Goal: Information Seeking & Learning: Learn about a topic

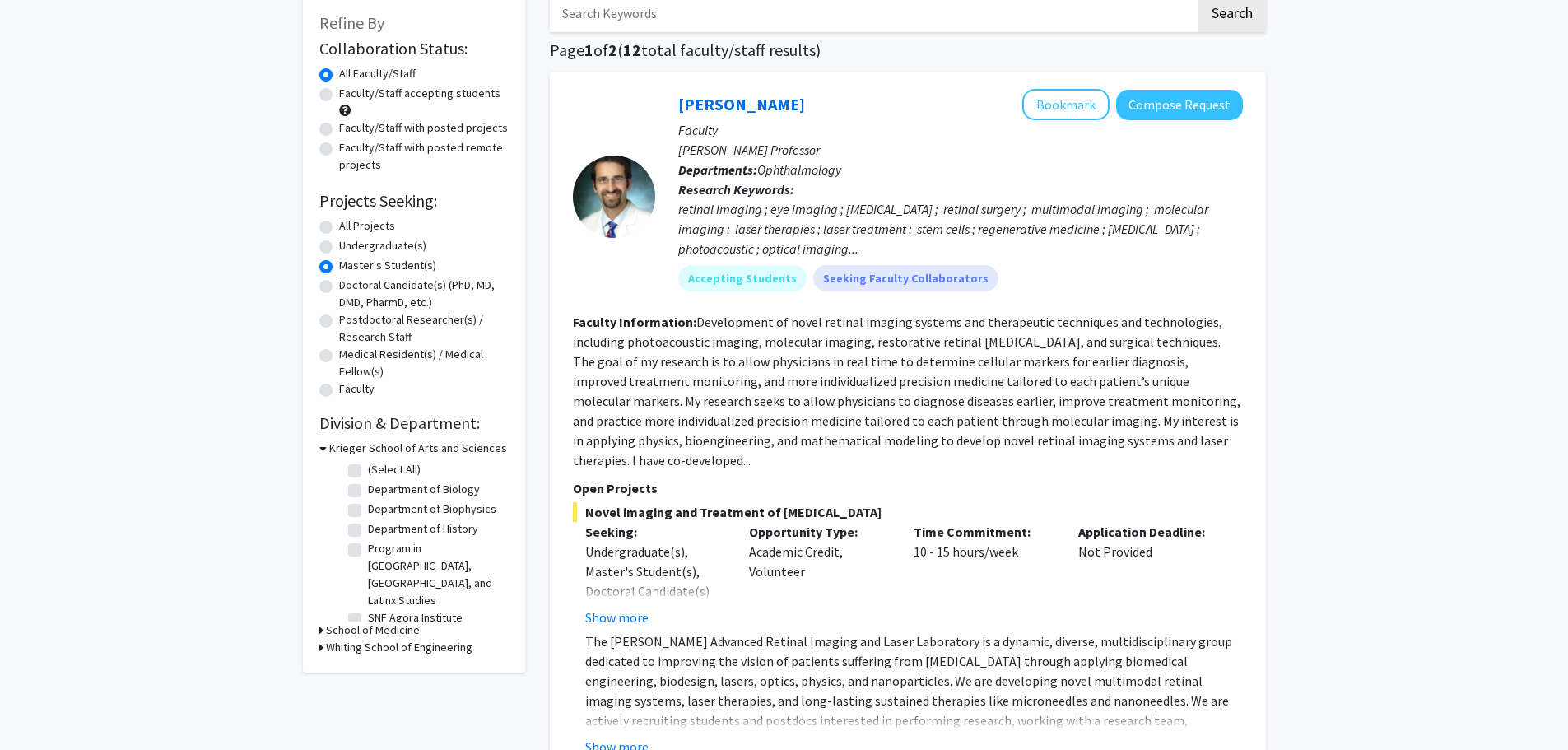
scroll to position [83, 0]
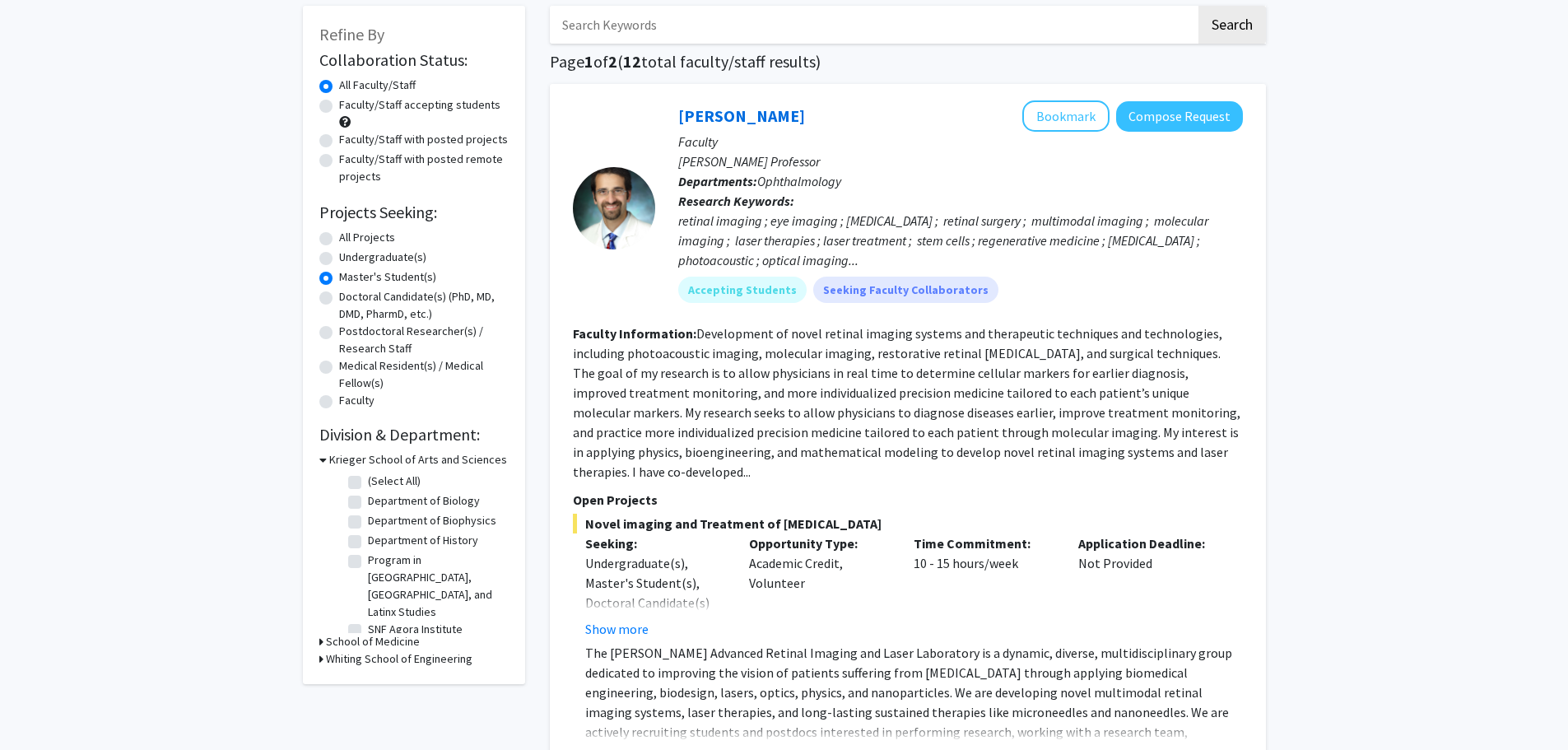
click at [368, 480] on label "(Select All)" at bounding box center [394, 480] width 53 height 17
click at [368, 480] on input "(Select All)" at bounding box center [374, 478] width 11 height 11
checkbox input "true"
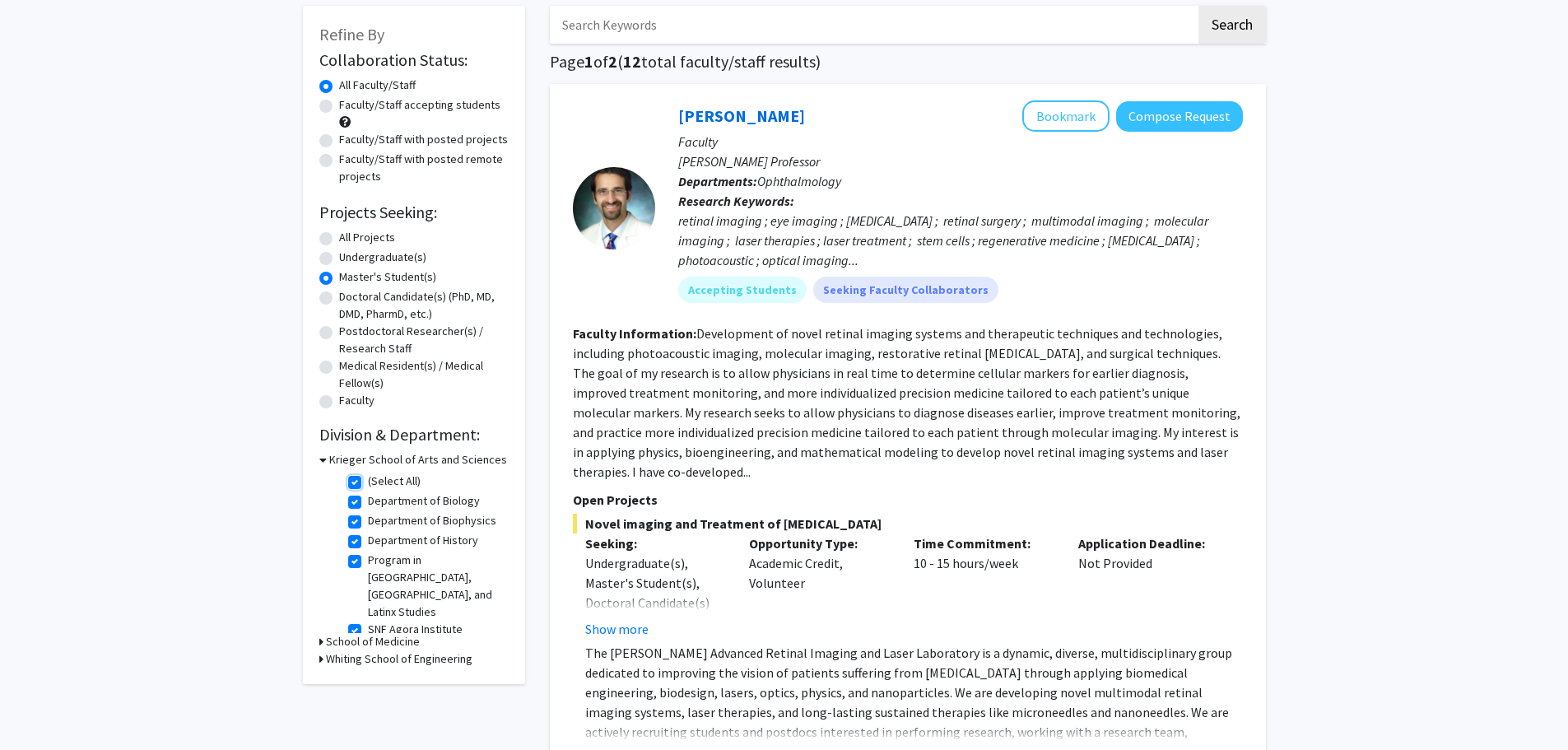
checkbox input "true"
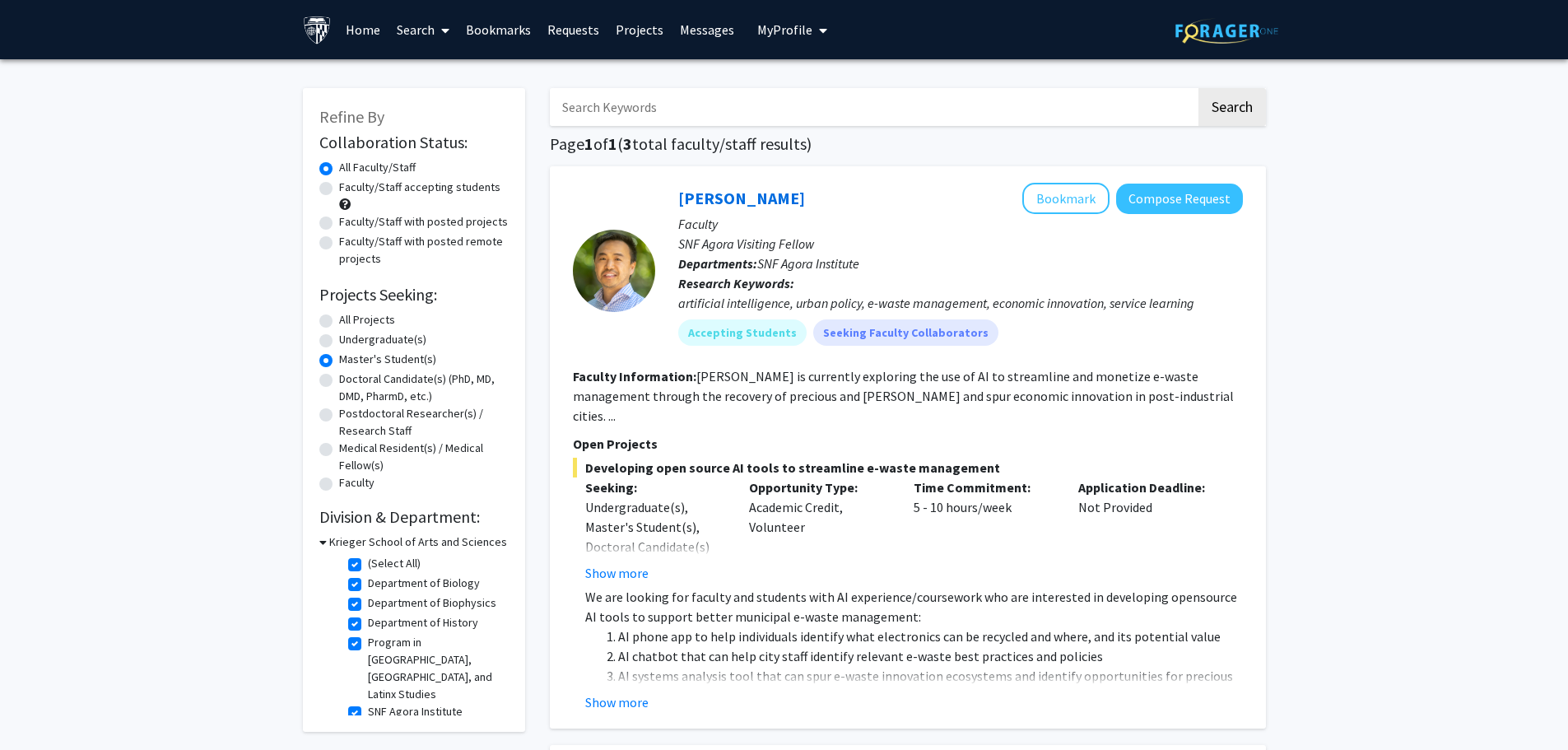
click at [610, 587] on p "We are looking for faculty and students with AI experience/coursework who are i…" at bounding box center [914, 607] width 658 height 39
click at [610, 563] on button "Show more" at bounding box center [617, 573] width 63 height 20
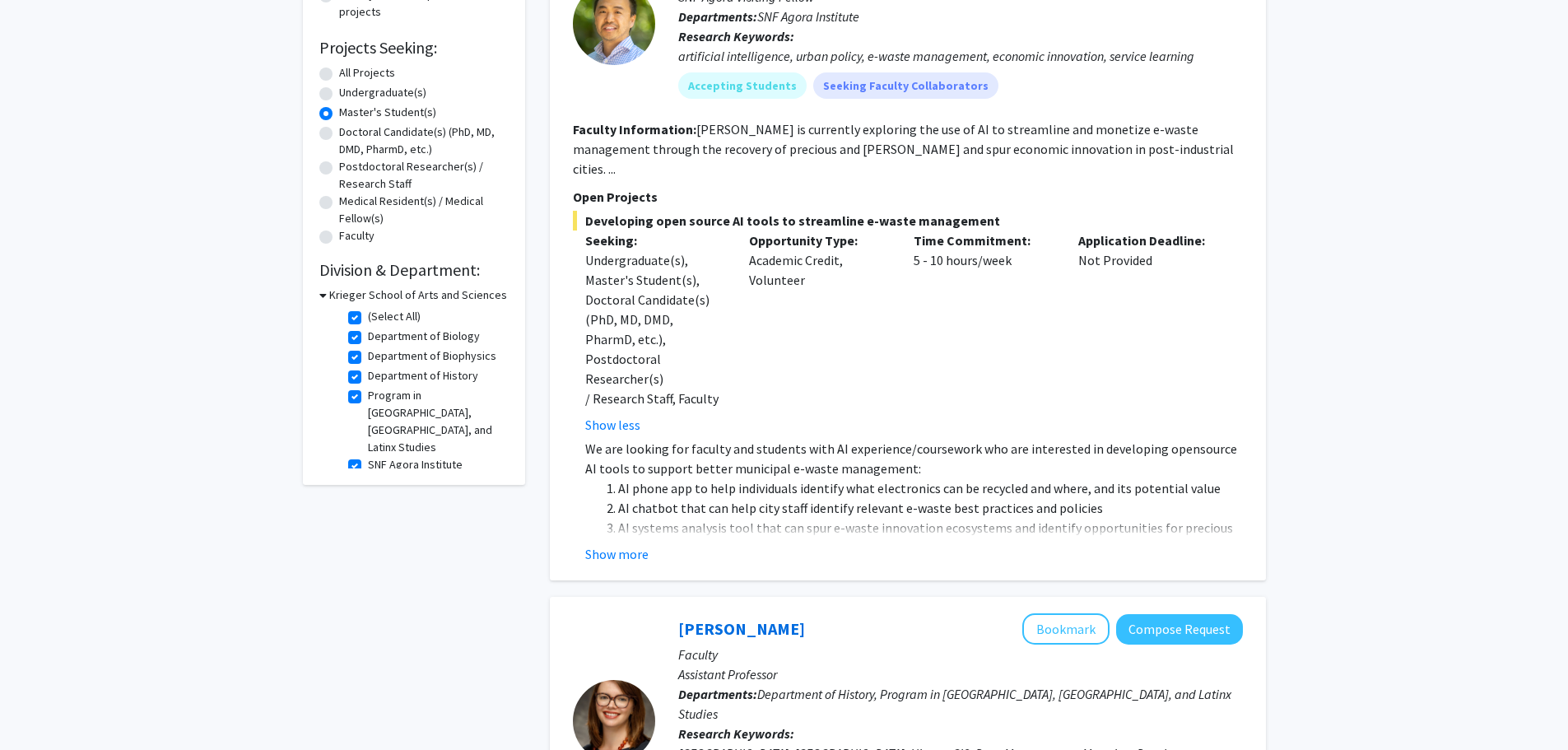
scroll to position [412, 0]
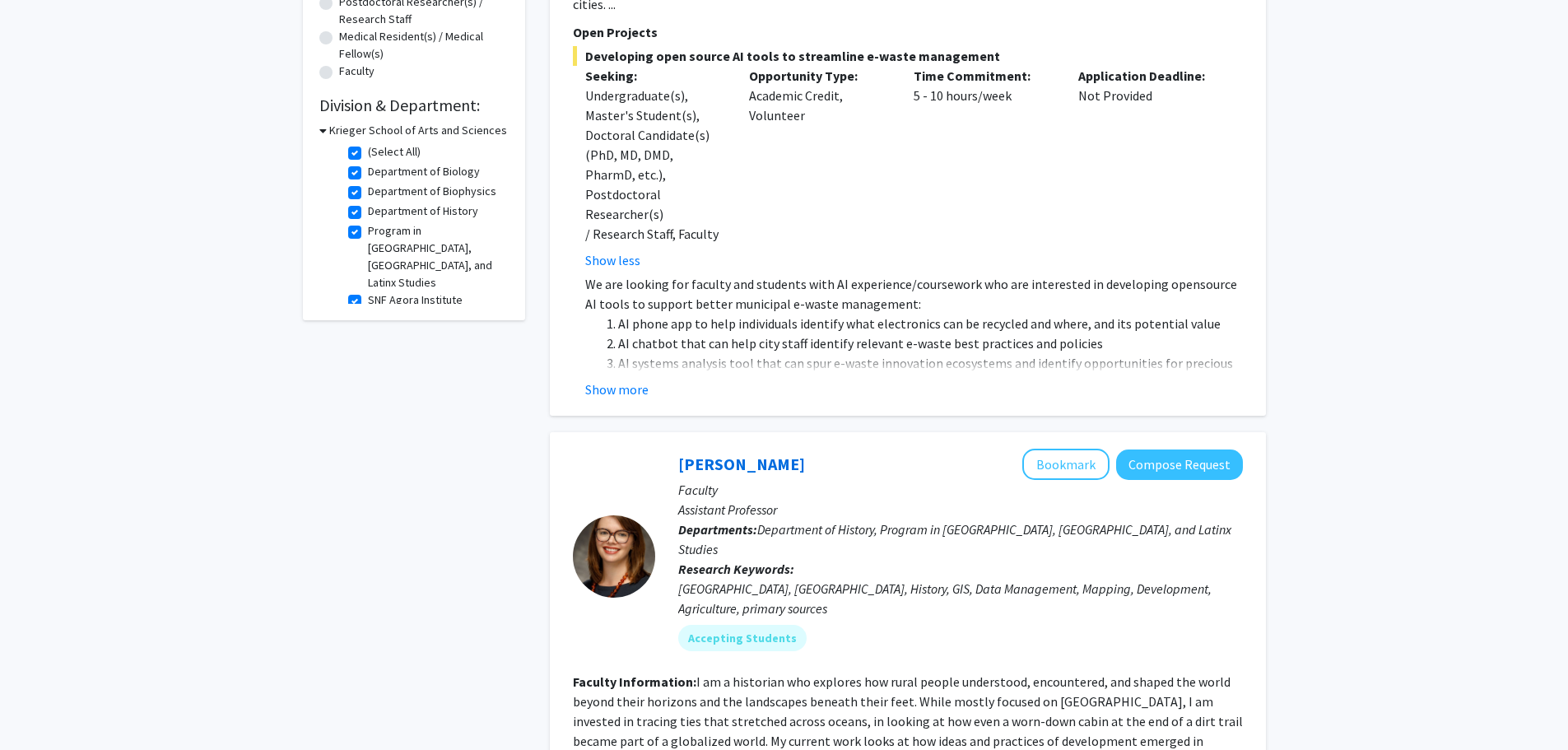
click at [624, 365] on div "[PERSON_NAME] Bookmark Compose Request Faculty SNF Agora Visiting Fellow Depart…" at bounding box center [908, 85] width 716 height 661
click at [621, 379] on button "Show more" at bounding box center [617, 389] width 63 height 20
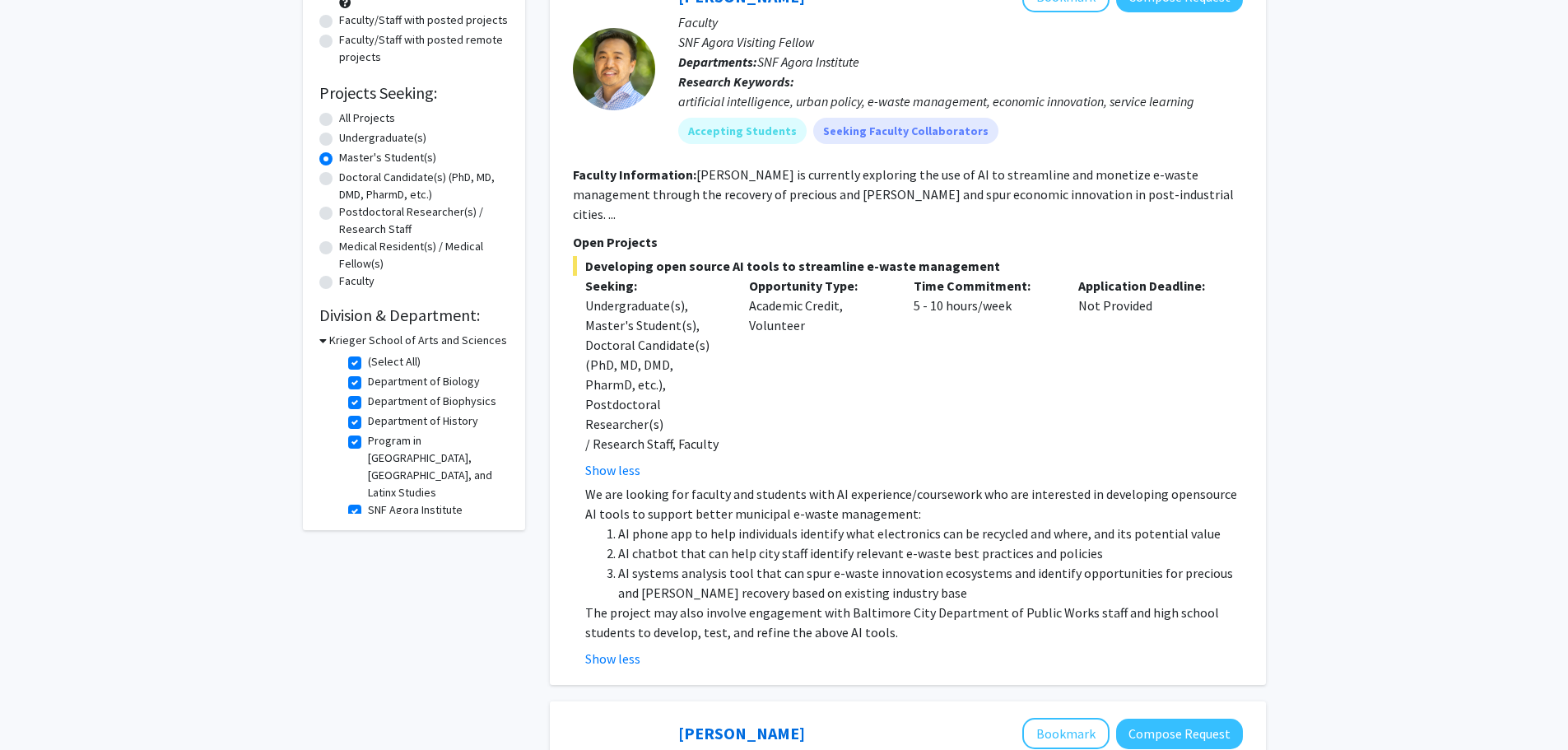
scroll to position [165, 0]
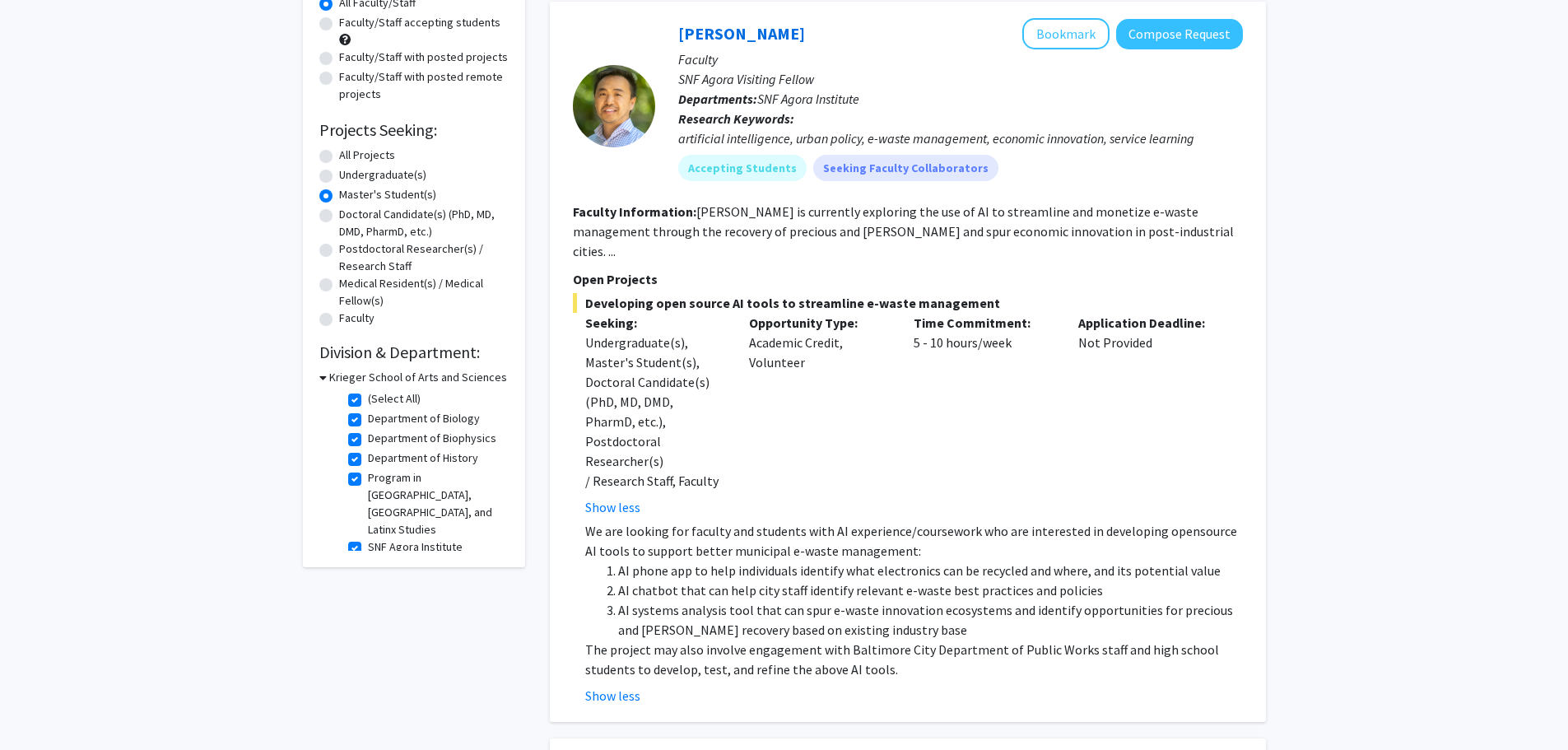
drag, startPoint x: 621, startPoint y: 493, endPoint x: 934, endPoint y: 585, distance: 326.2
click at [934, 585] on div "We are looking for faculty and students with AI experience/coursework who are i…" at bounding box center [914, 601] width 658 height 158
click at [947, 600] on li "AI systems analysis tool that can spur e-waste innovation ecosystems and identi…" at bounding box center [931, 619] width 625 height 39
click at [958, 600] on li "AI systems analysis tool that can spur e-waste innovation ecosystems and identi…" at bounding box center [931, 619] width 625 height 39
click at [990, 640] on p "The project may also involve engagement with Baltimore City Department of Publi…" at bounding box center [914, 659] width 658 height 39
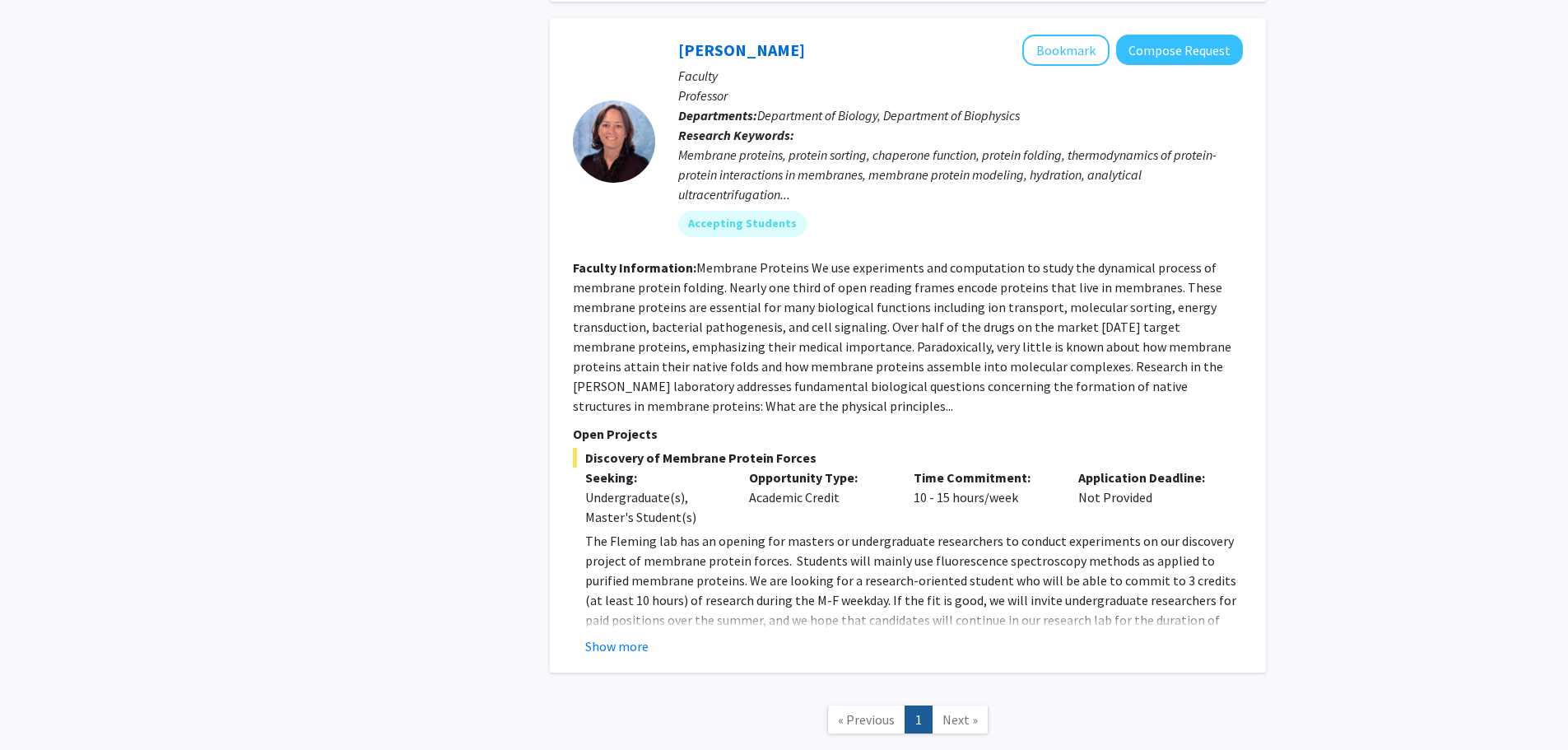
scroll to position [1631, 0]
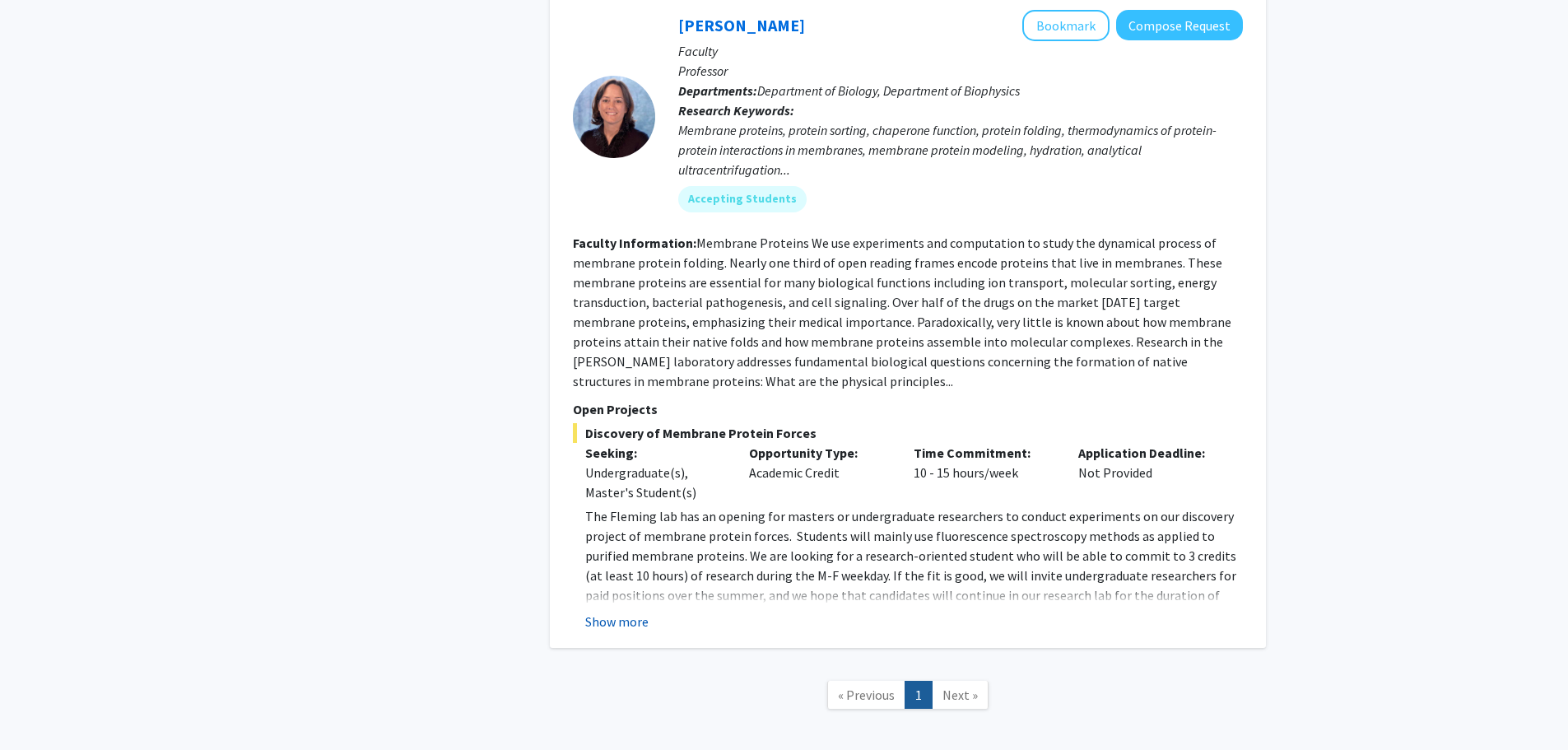
click at [594, 611] on button "Show more" at bounding box center [617, 621] width 63 height 20
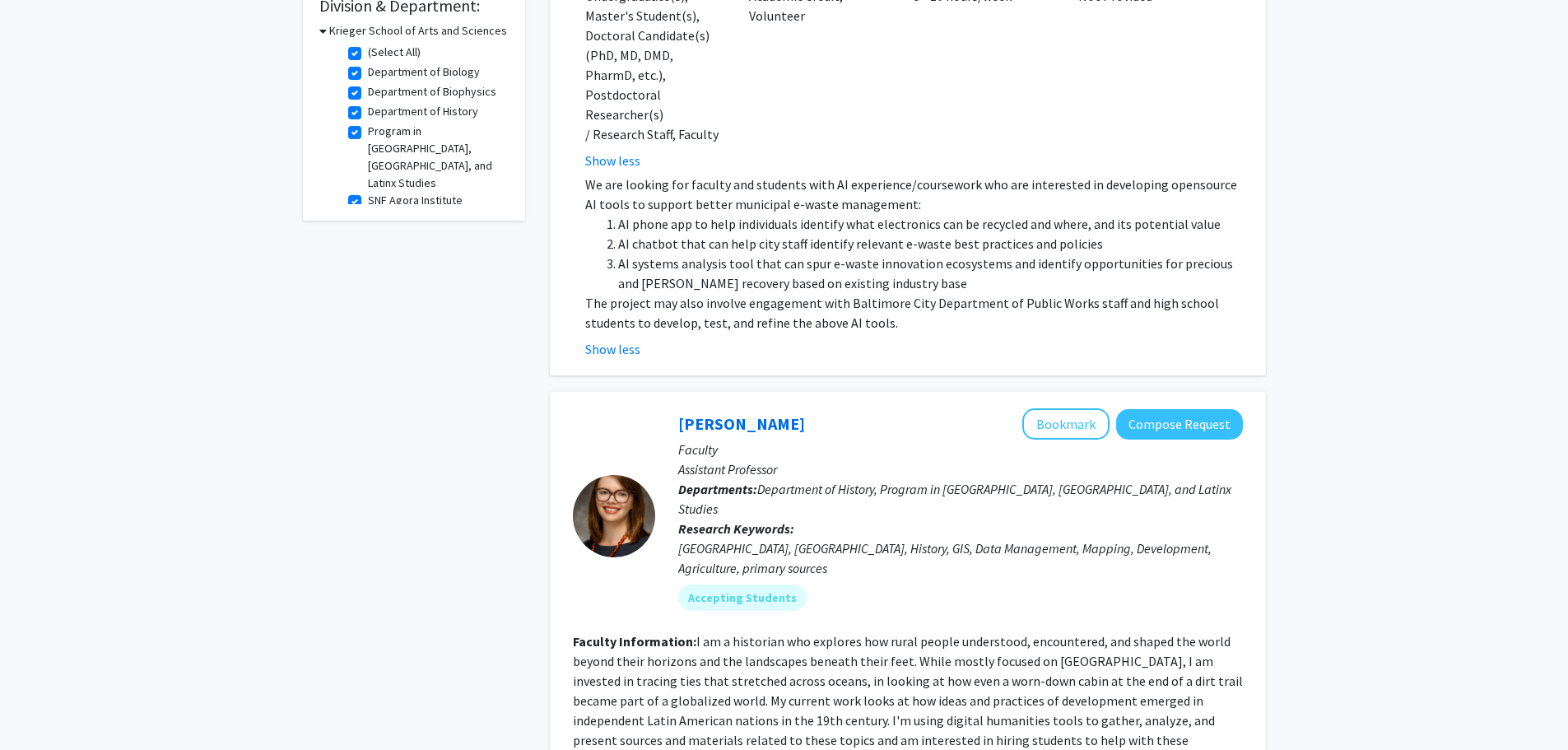
scroll to position [0, 0]
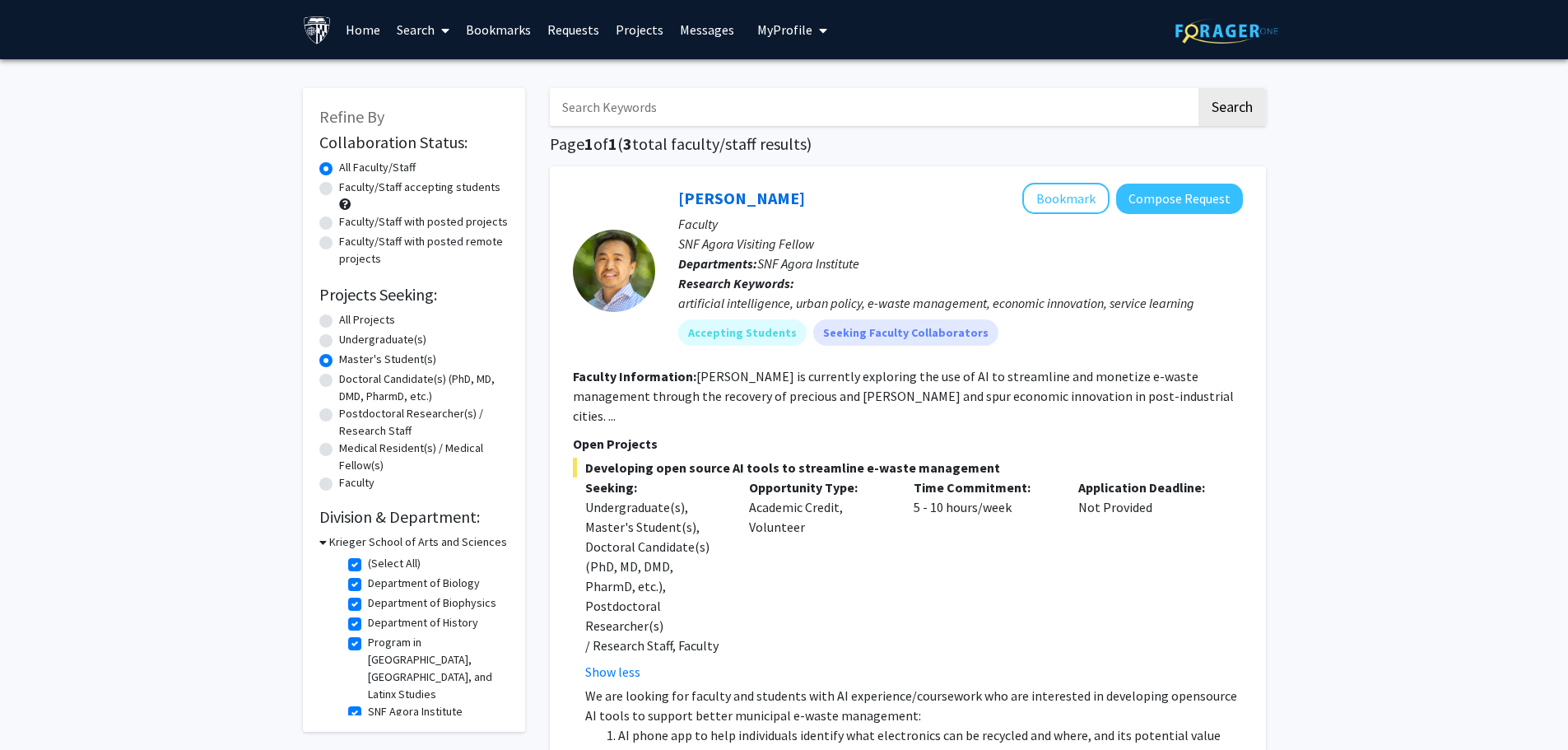
click at [368, 562] on label "(Select All)" at bounding box center [394, 563] width 53 height 17
click at [368, 562] on input "(Select All)" at bounding box center [374, 560] width 11 height 11
checkbox input "false"
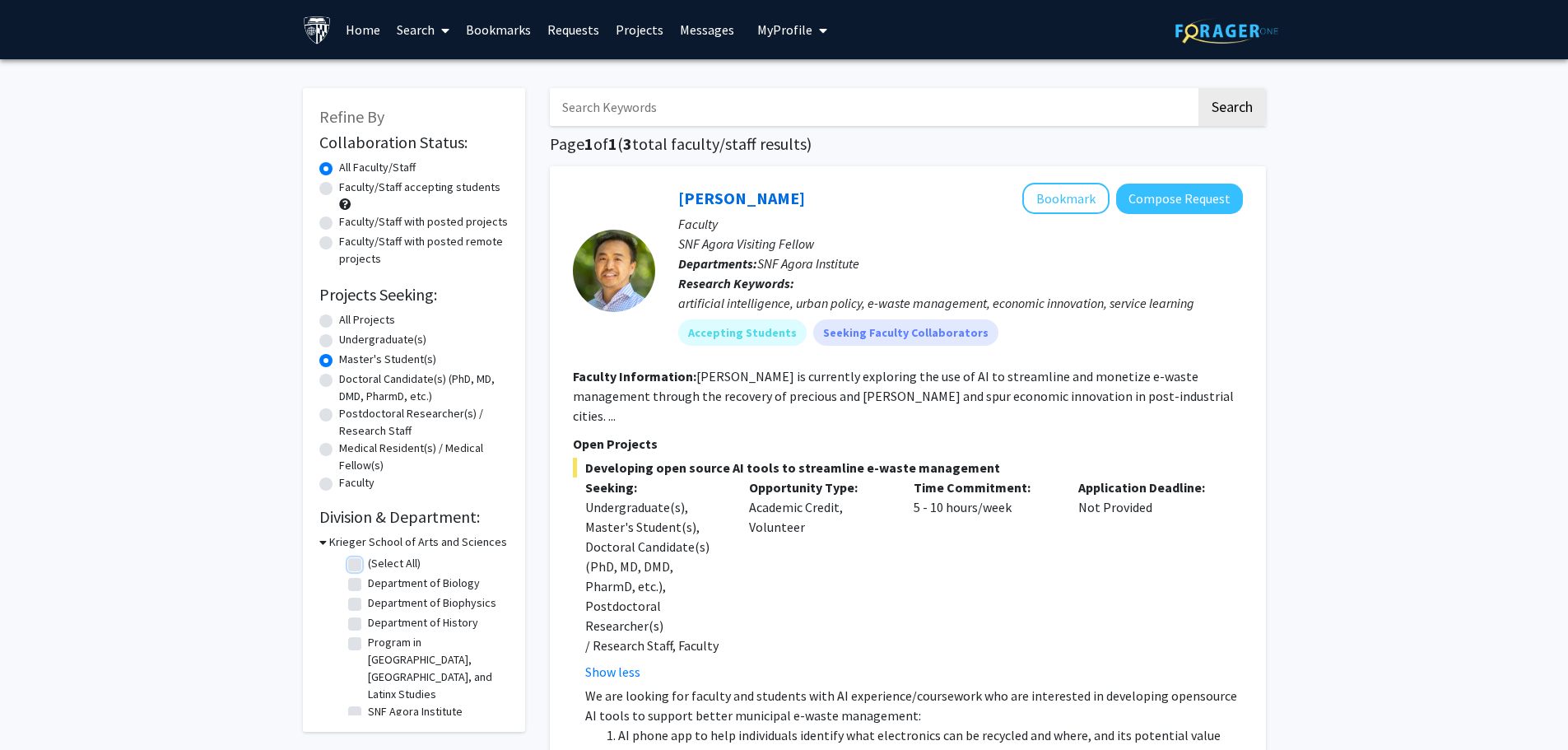
checkbox input "false"
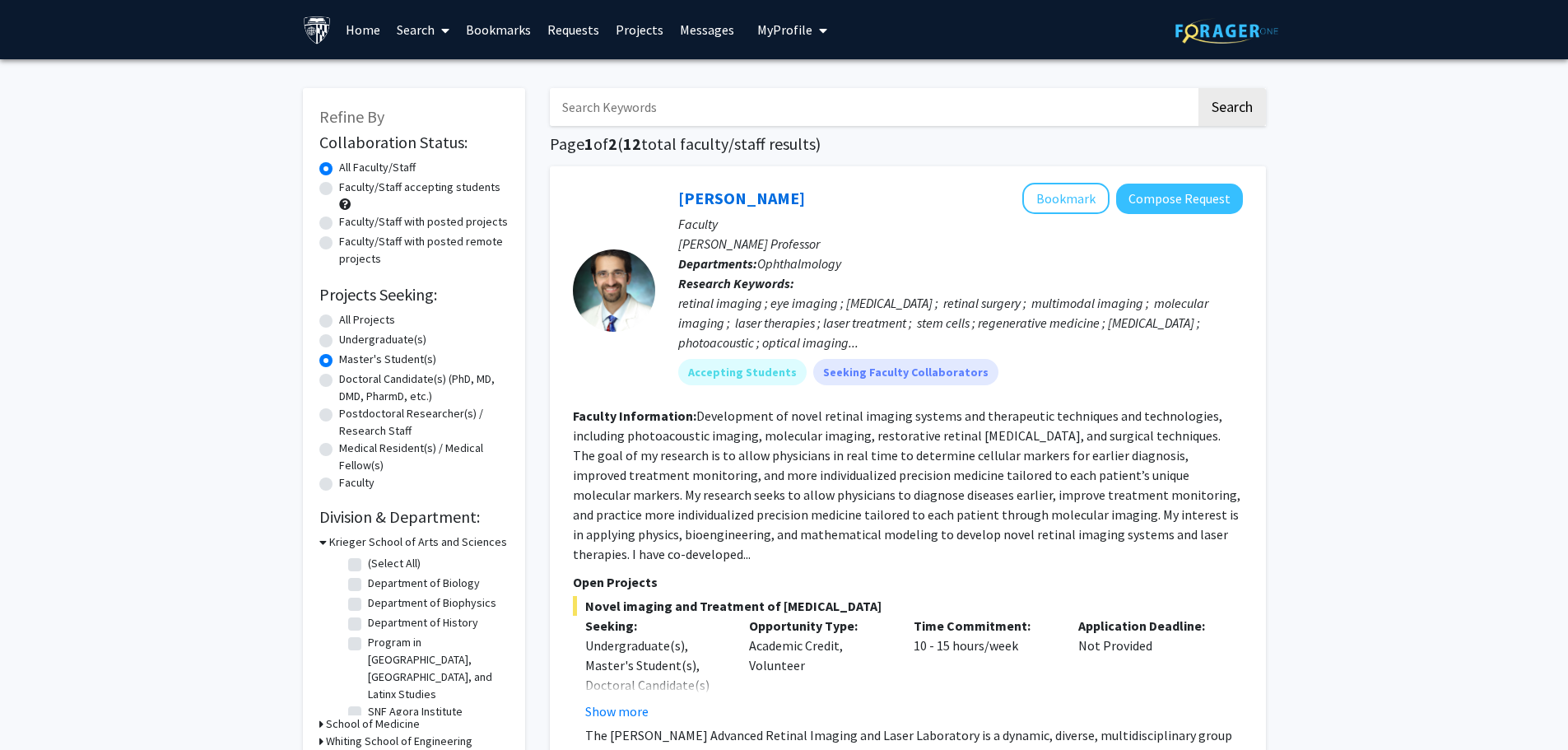
click at [329, 545] on h3 "Krieger School of Arts and Sciences" at bounding box center [418, 541] width 178 height 17
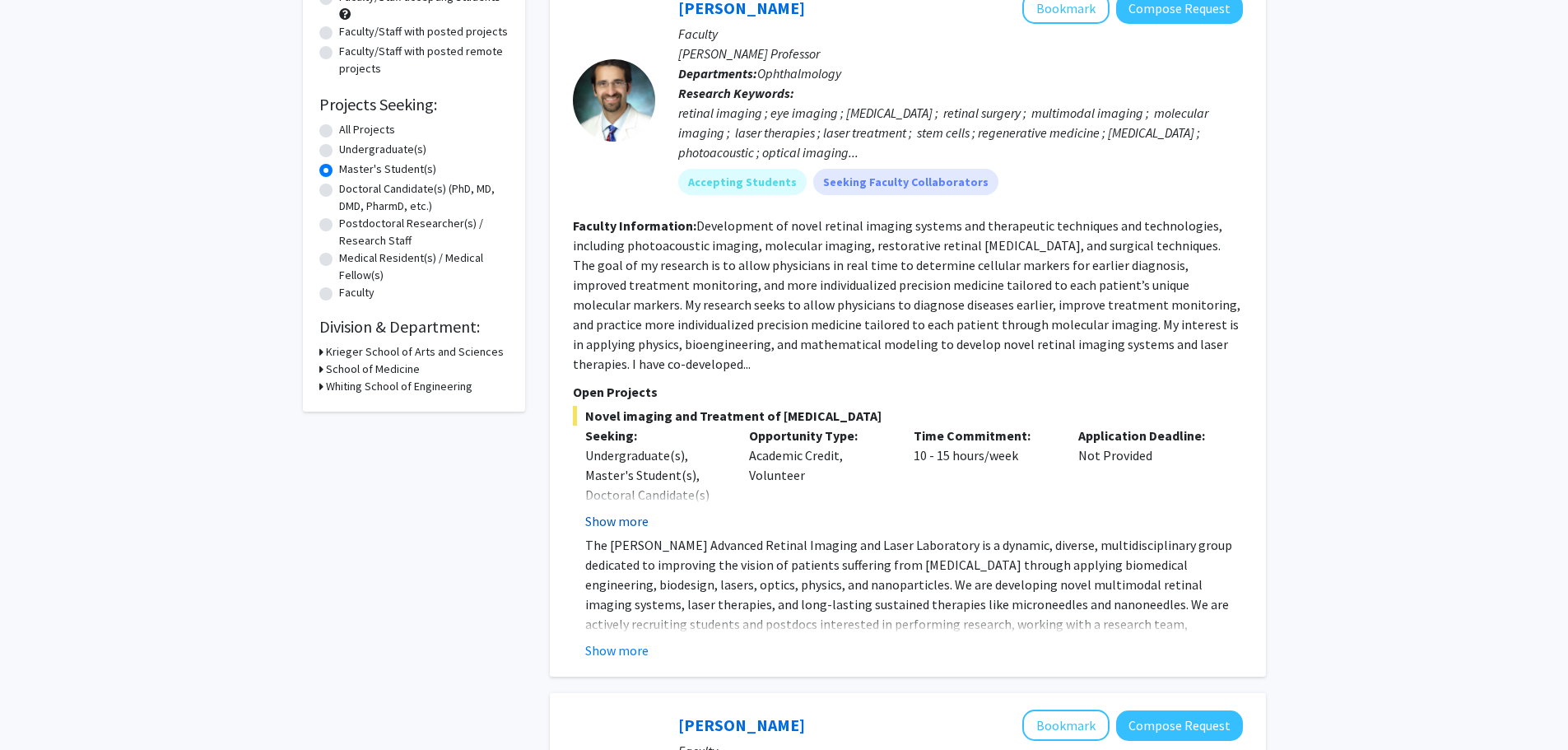
scroll to position [247, 0]
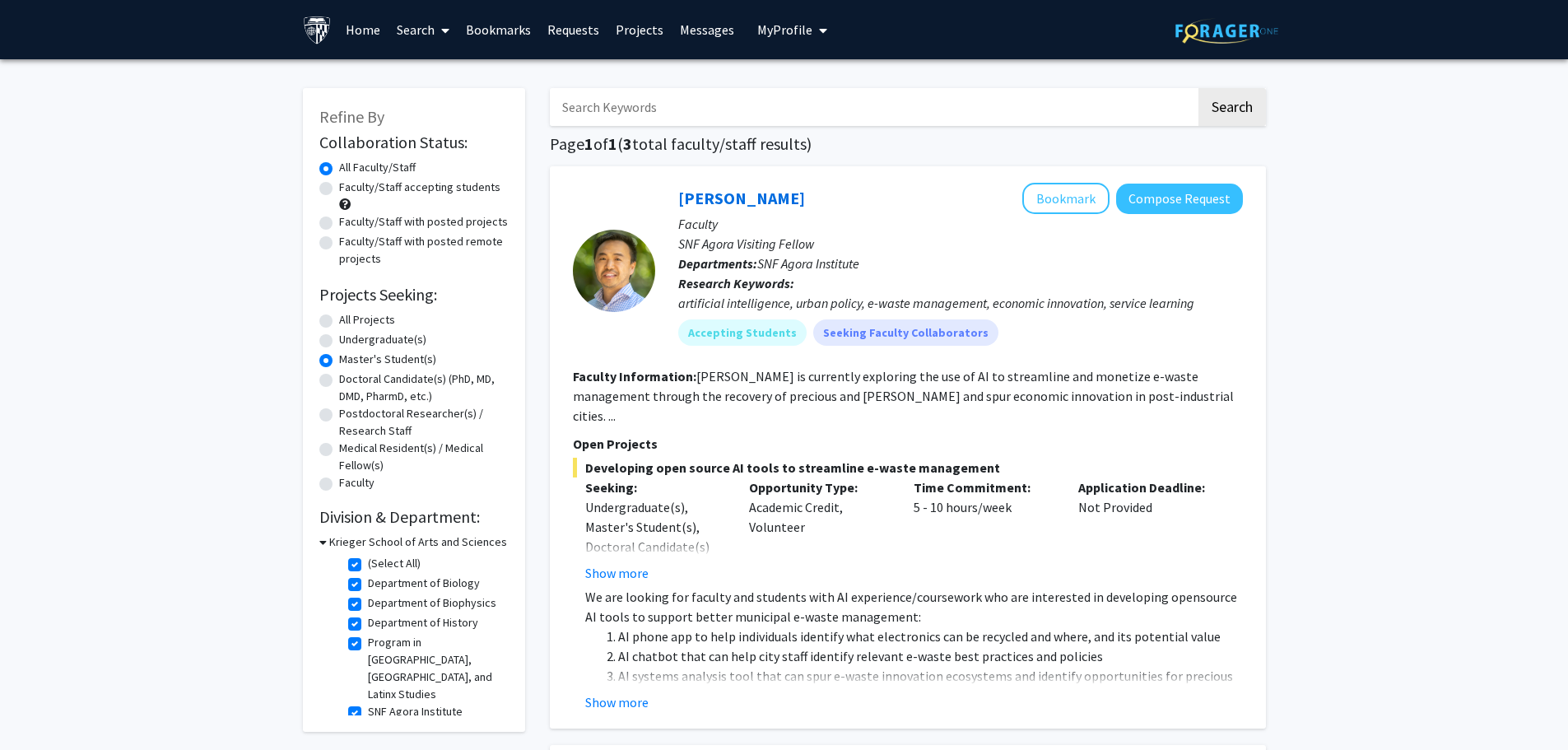
click at [368, 560] on label "(Select All)" at bounding box center [394, 563] width 53 height 17
click at [368, 560] on input "(Select All)" at bounding box center [374, 560] width 11 height 11
checkbox input "false"
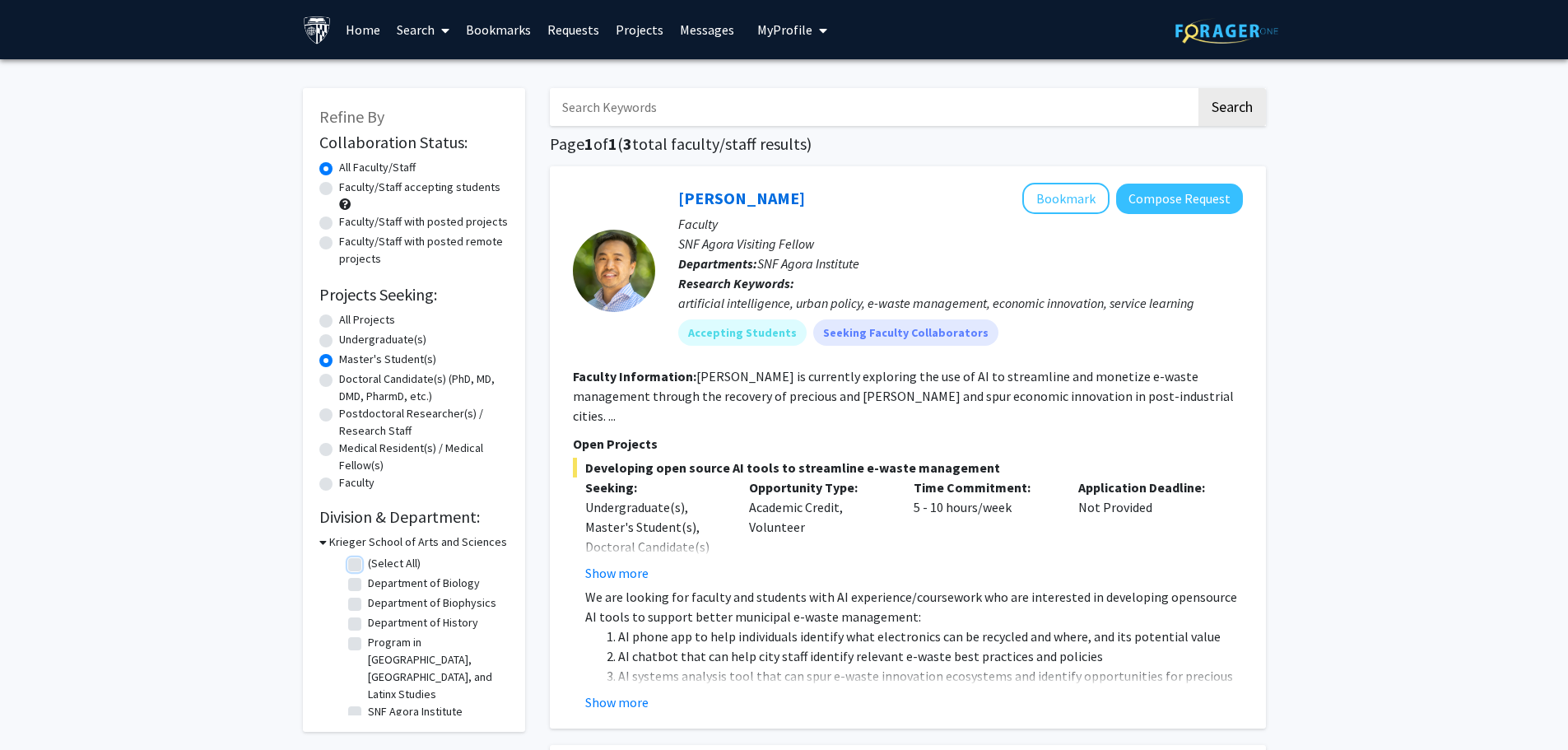
checkbox input "false"
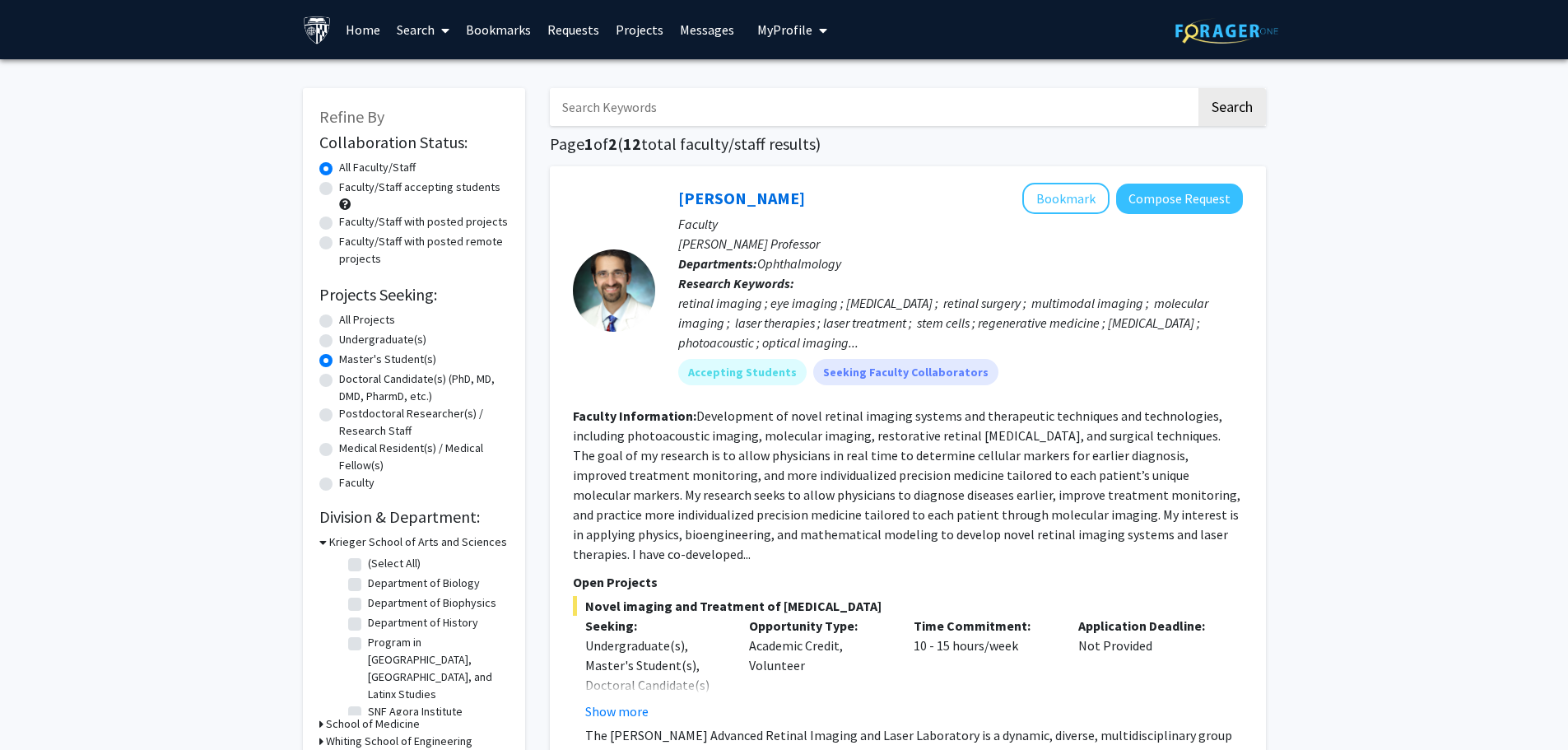
click at [319, 544] on icon at bounding box center [323, 541] width 7 height 17
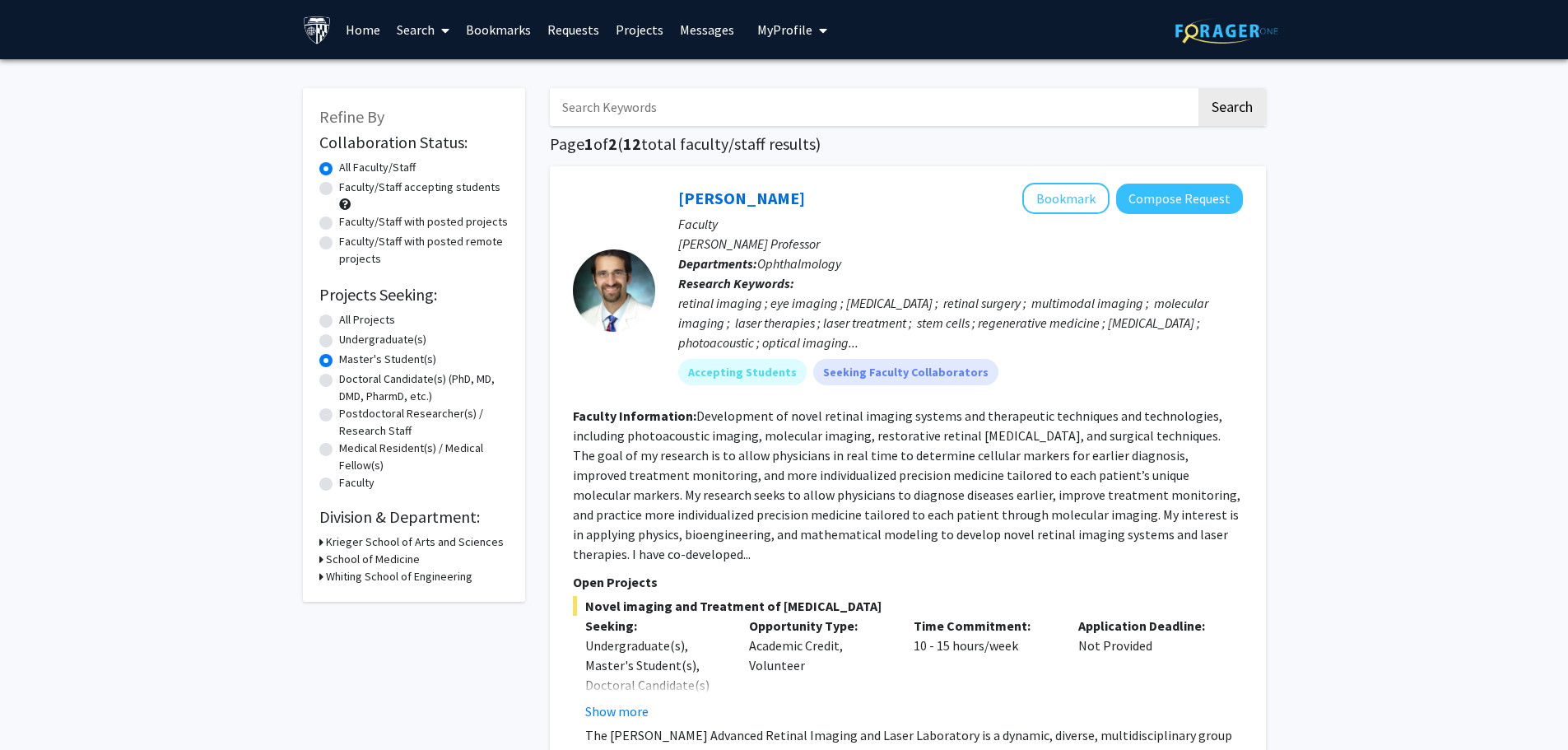
click at [316, 561] on div "Refine By Collaboration Status: Collaboration Status All Faculty/Staff Collabor…" at bounding box center [414, 344] width 222 height 513
click at [319, 558] on icon at bounding box center [321, 559] width 4 height 17
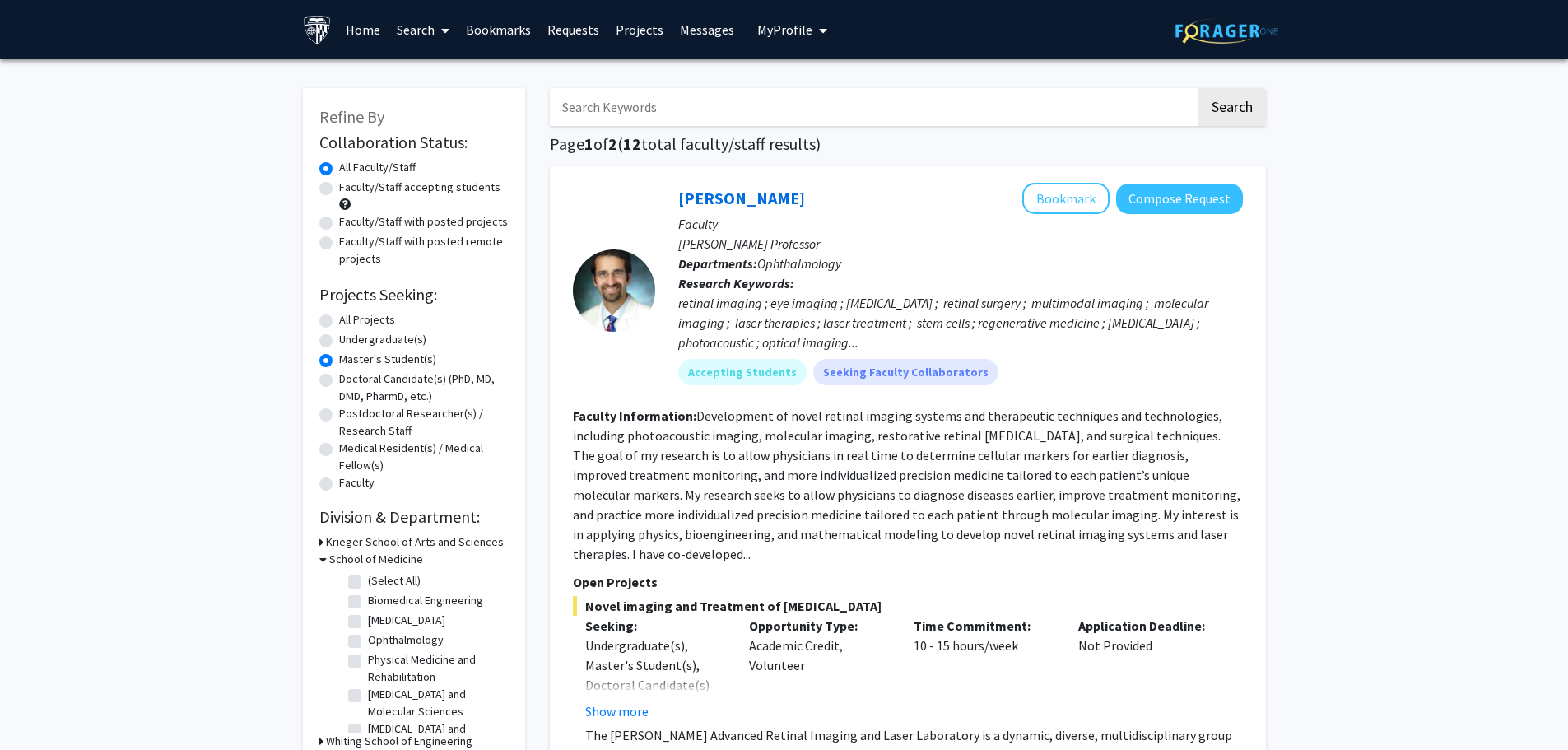
click at [409, 599] on label "Biomedical Engineering" at bounding box center [426, 600] width 116 height 17
click at [379, 599] on input "Biomedical Engineering" at bounding box center [374, 597] width 11 height 11
checkbox input "true"
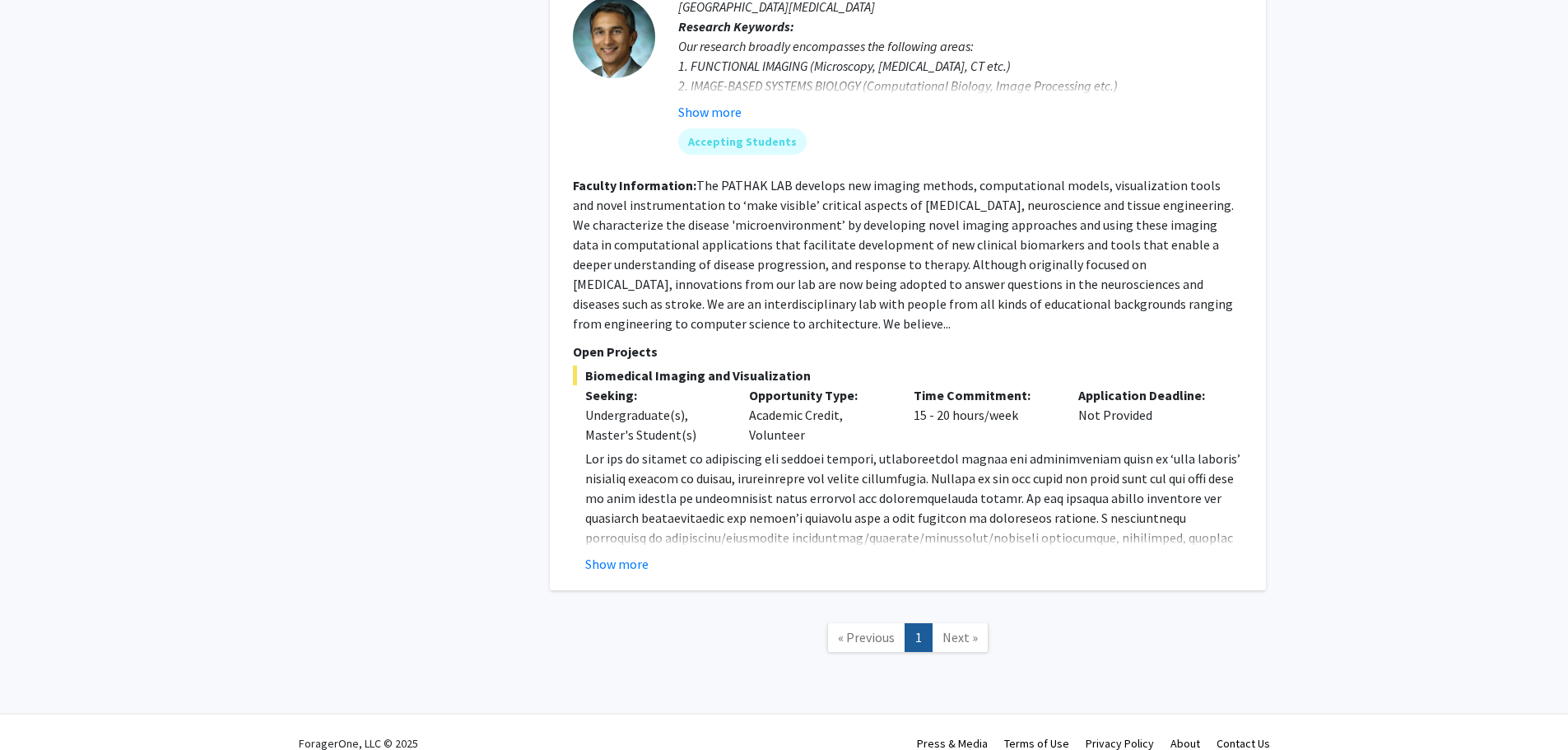
scroll to position [1340, 0]
click at [628, 552] on button "Show more" at bounding box center [617, 561] width 63 height 20
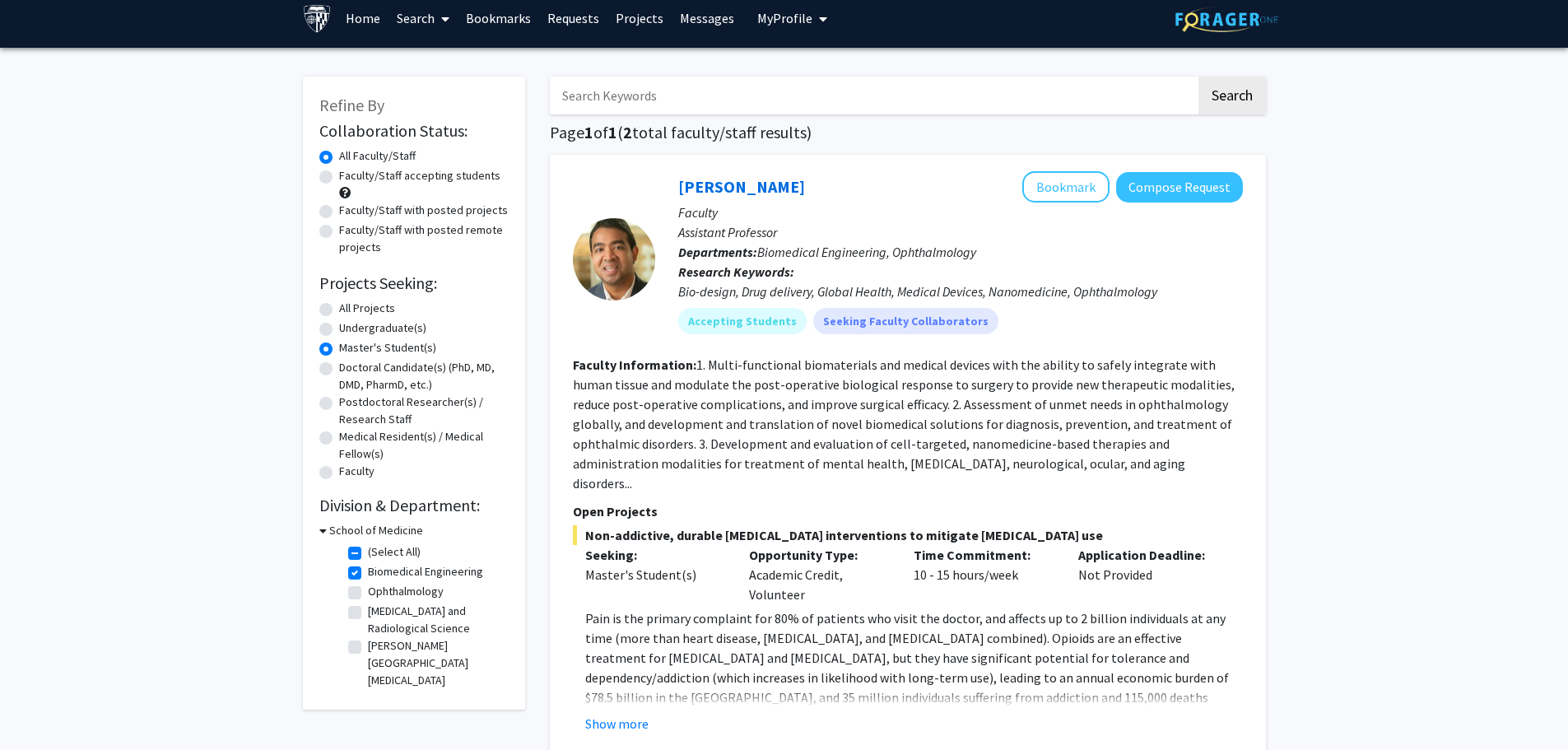
scroll to position [0, 0]
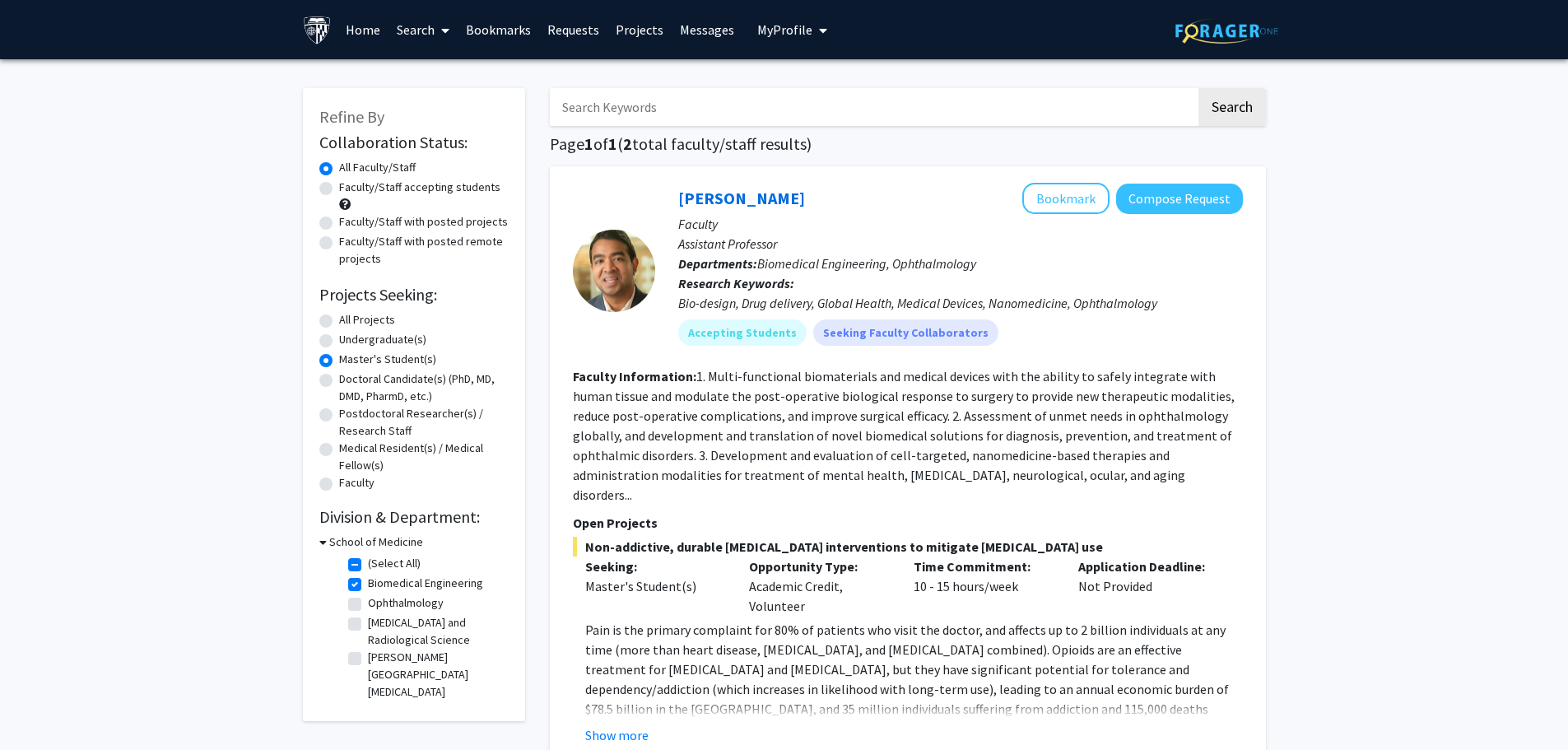
click at [368, 583] on label "Biomedical Engineering" at bounding box center [426, 583] width 116 height 17
click at [368, 583] on input "Biomedical Engineering" at bounding box center [374, 580] width 11 height 11
checkbox input "false"
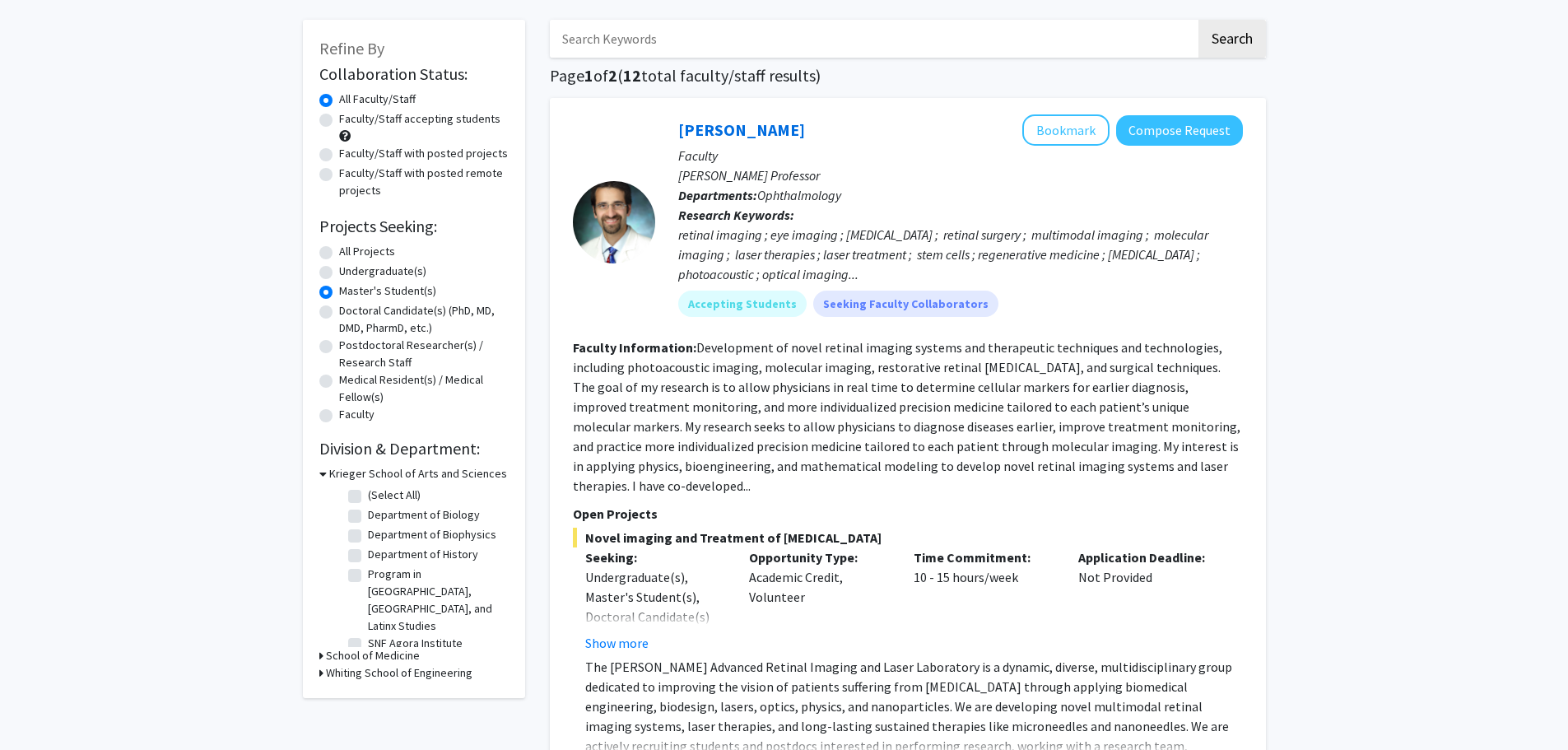
scroll to position [83, 0]
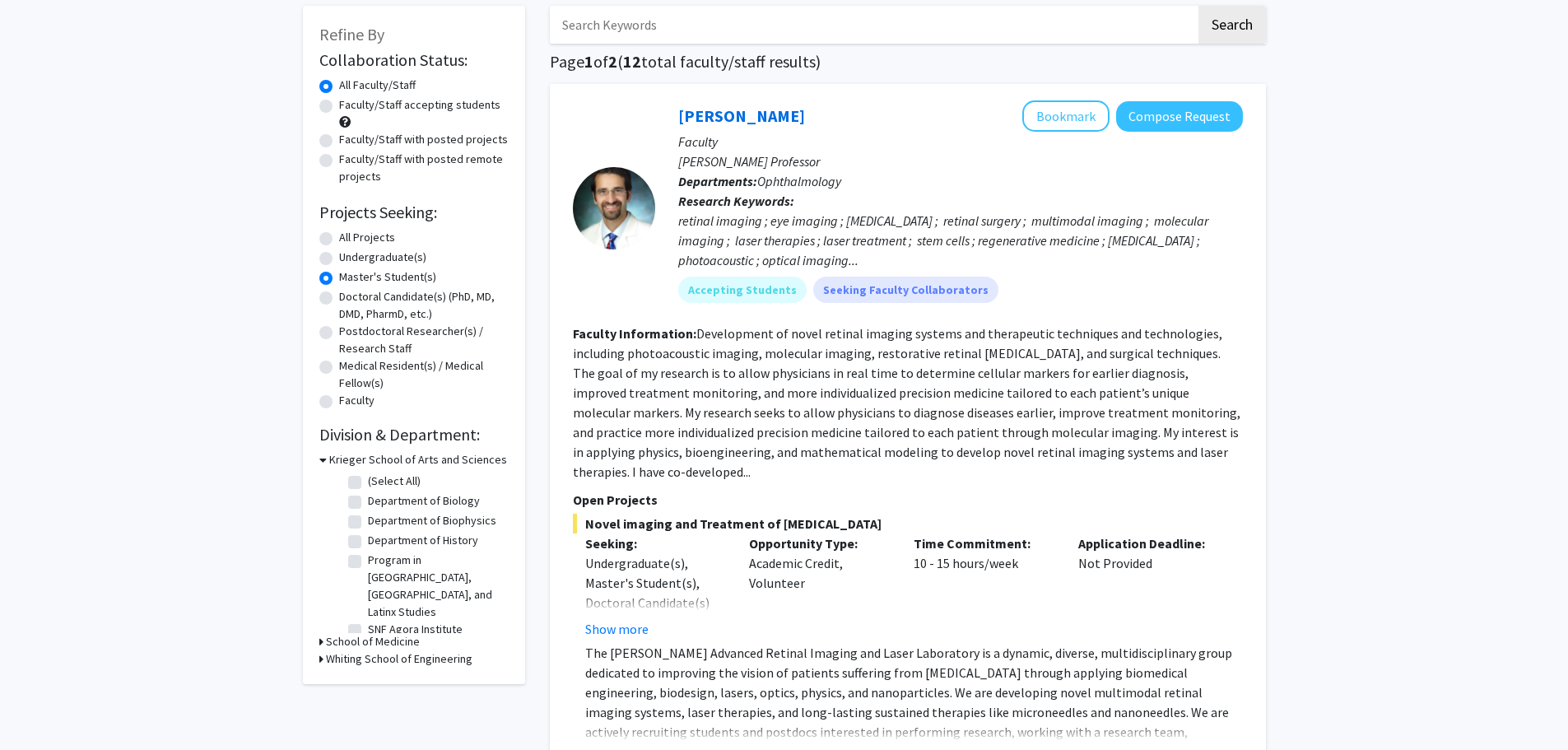
click at [368, 636] on h3 "School of Medicine" at bounding box center [372, 641] width 93 height 17
click at [368, 636] on h3 "School of Medicine" at bounding box center [376, 641] width 93 height 17
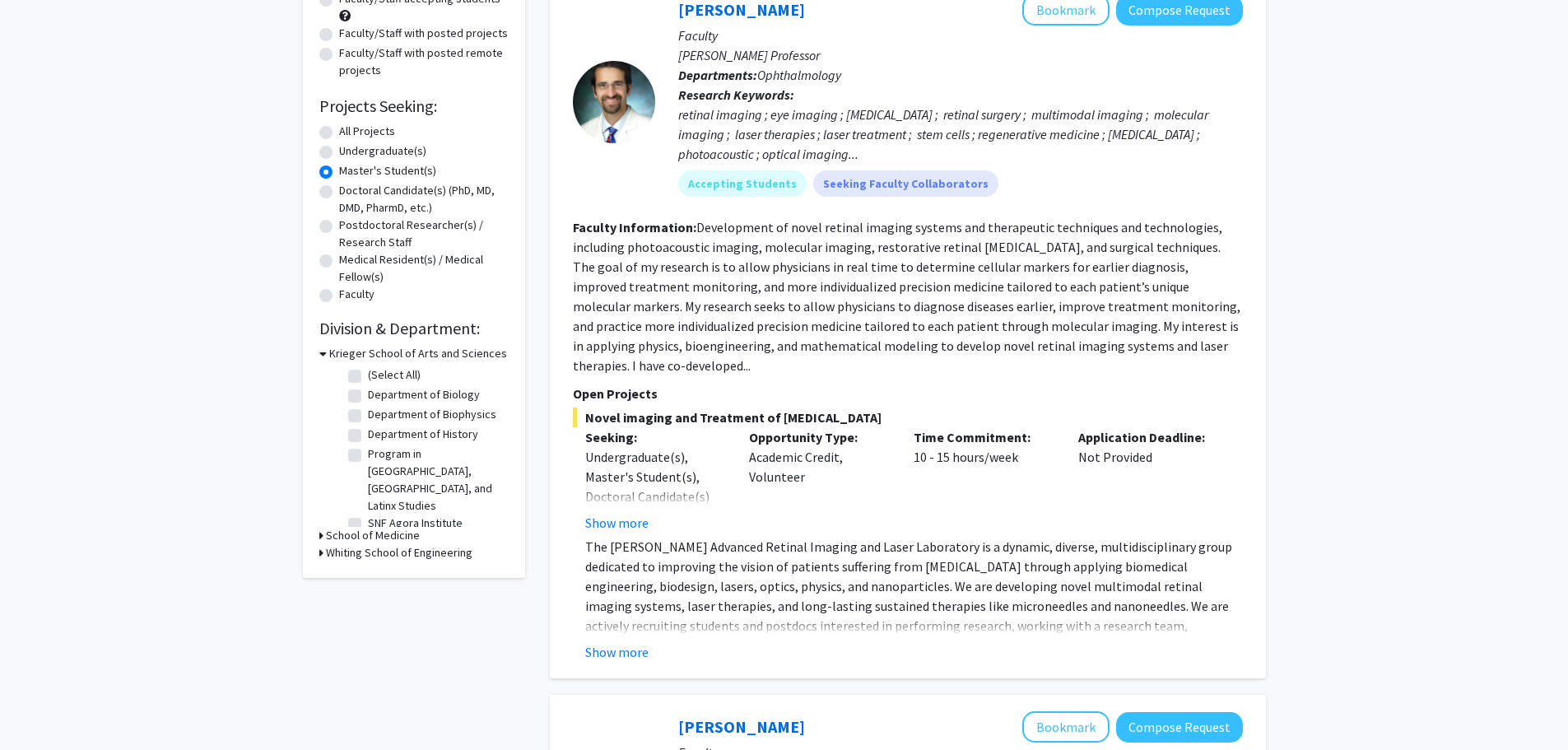
scroll to position [247, 0]
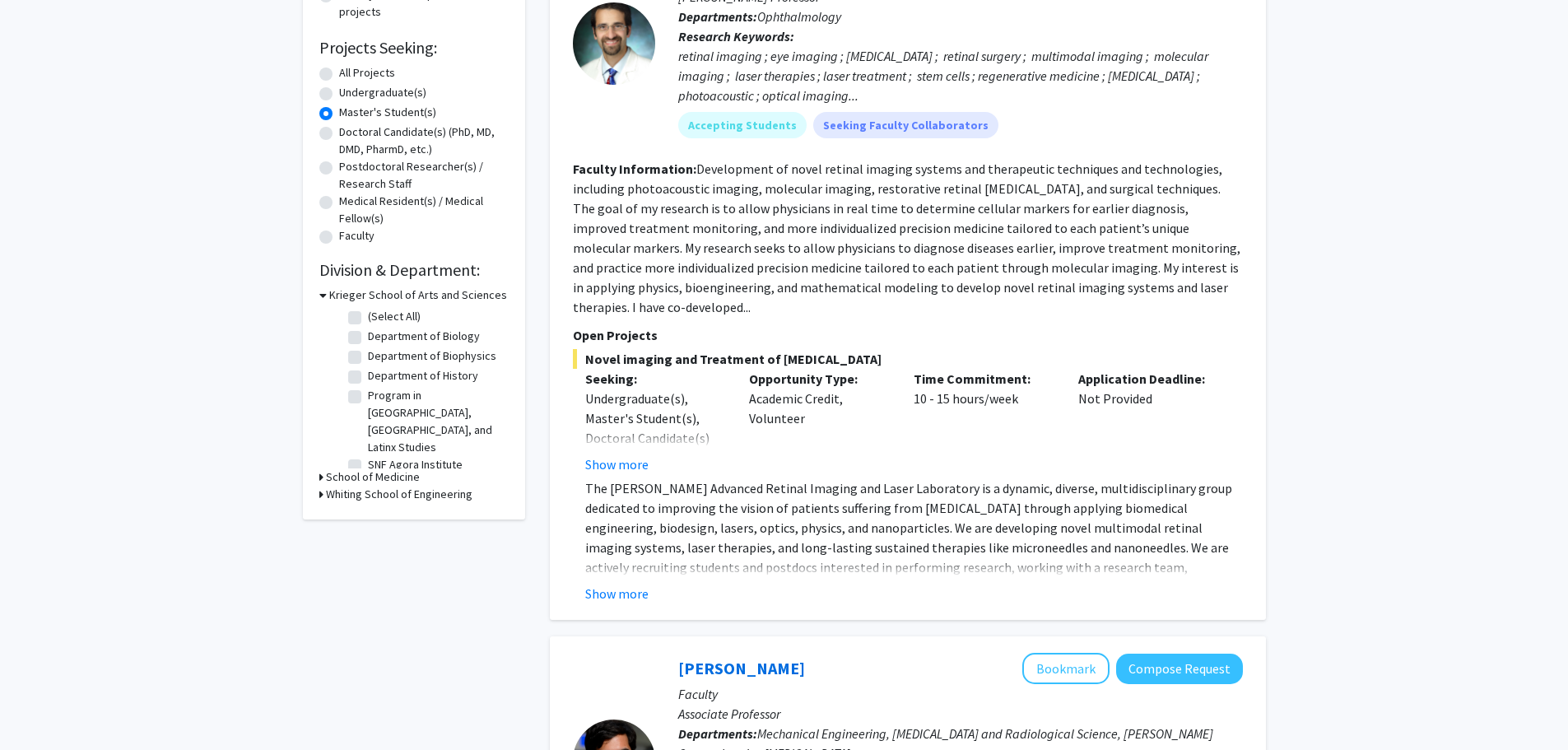
click at [404, 492] on h3 "Whiting School of Engineering" at bounding box center [399, 494] width 147 height 17
click at [368, 536] on label "Electrical and Computer Engineering" at bounding box center [437, 544] width 137 height 35
click at [368, 536] on input "Electrical and Computer Engineering" at bounding box center [374, 532] width 11 height 11
checkbox input "true"
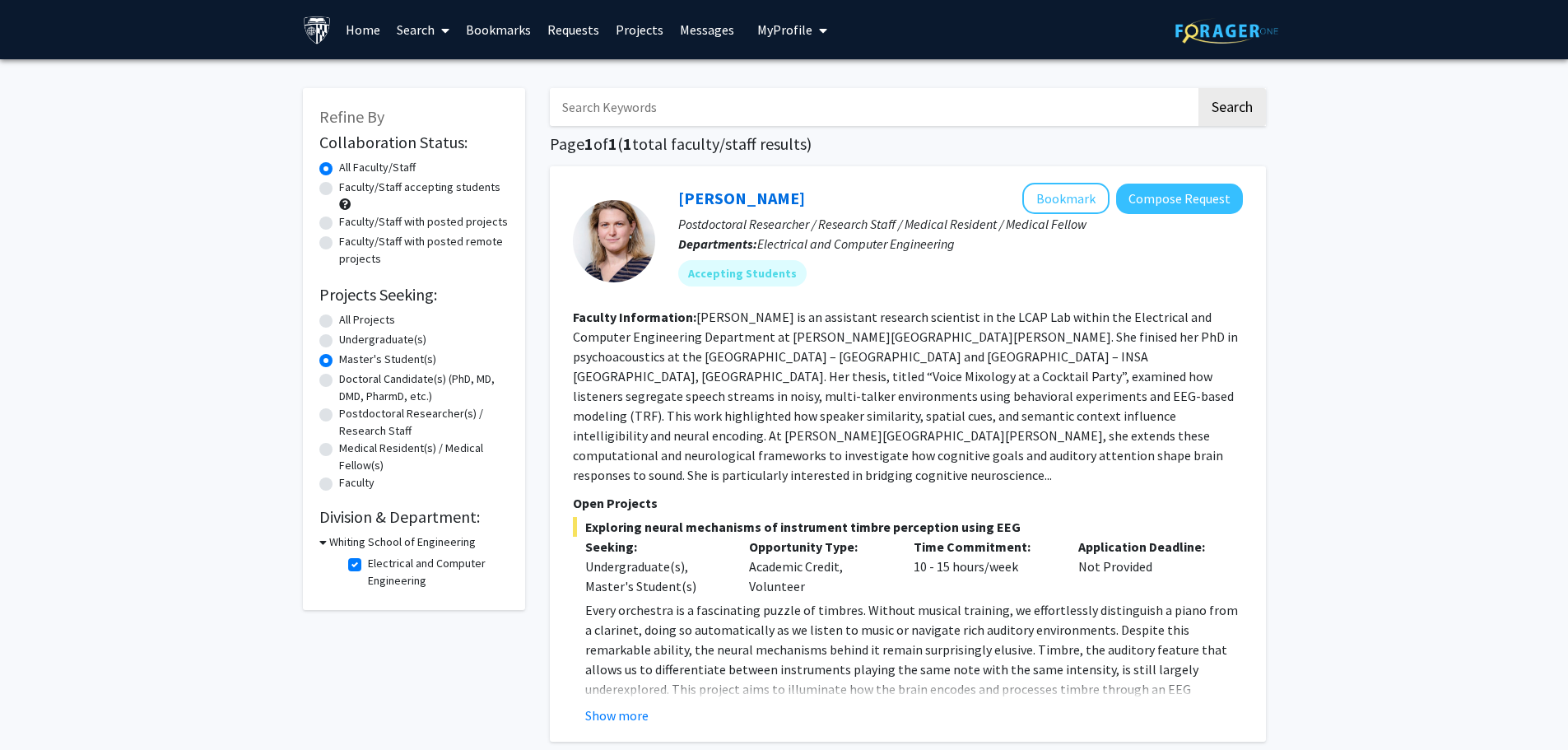
click at [368, 563] on label "Electrical and Computer Engineering" at bounding box center [437, 572] width 137 height 35
click at [368, 563] on input "Electrical and Computer Engineering" at bounding box center [374, 560] width 11 height 11
checkbox input "false"
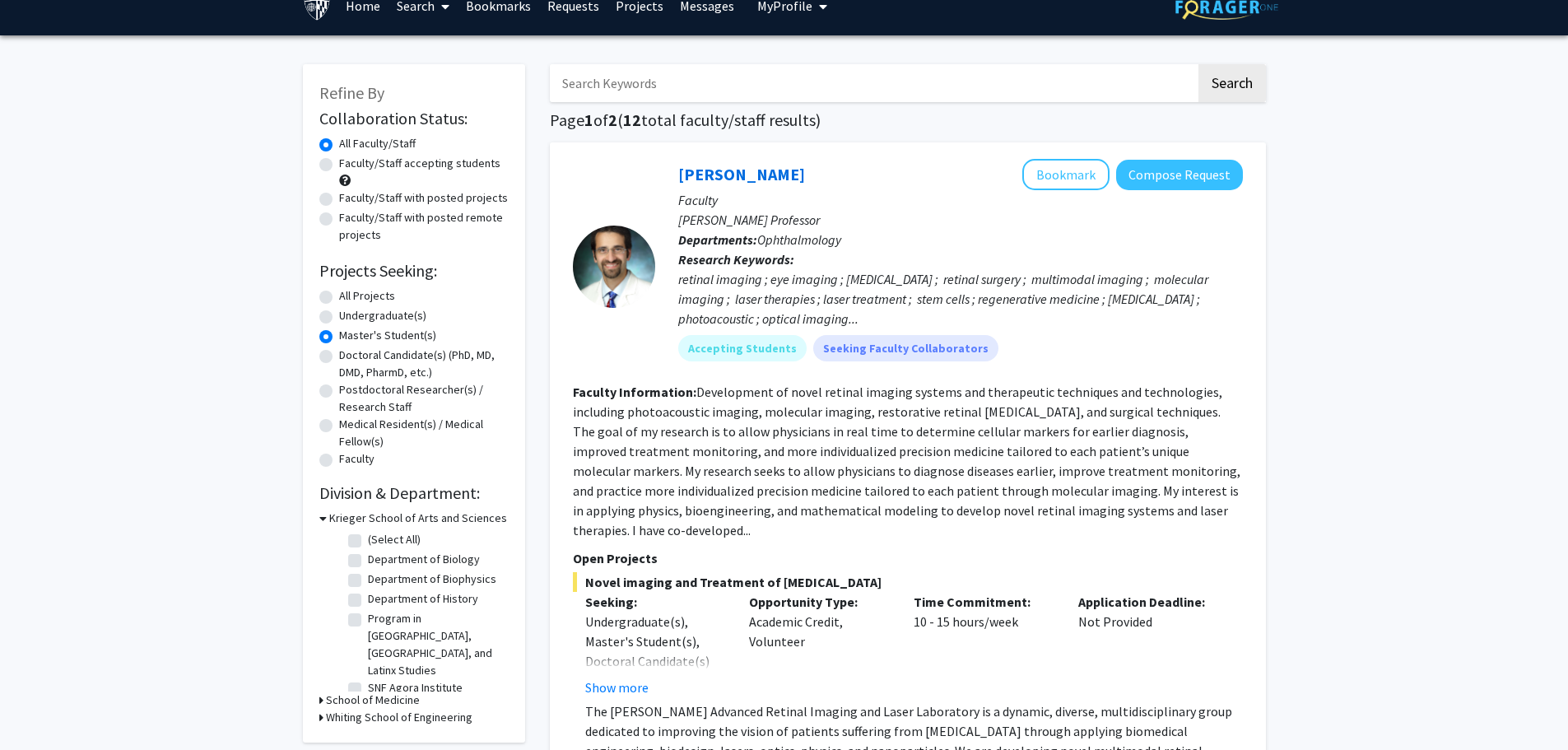
scroll to position [83, 0]
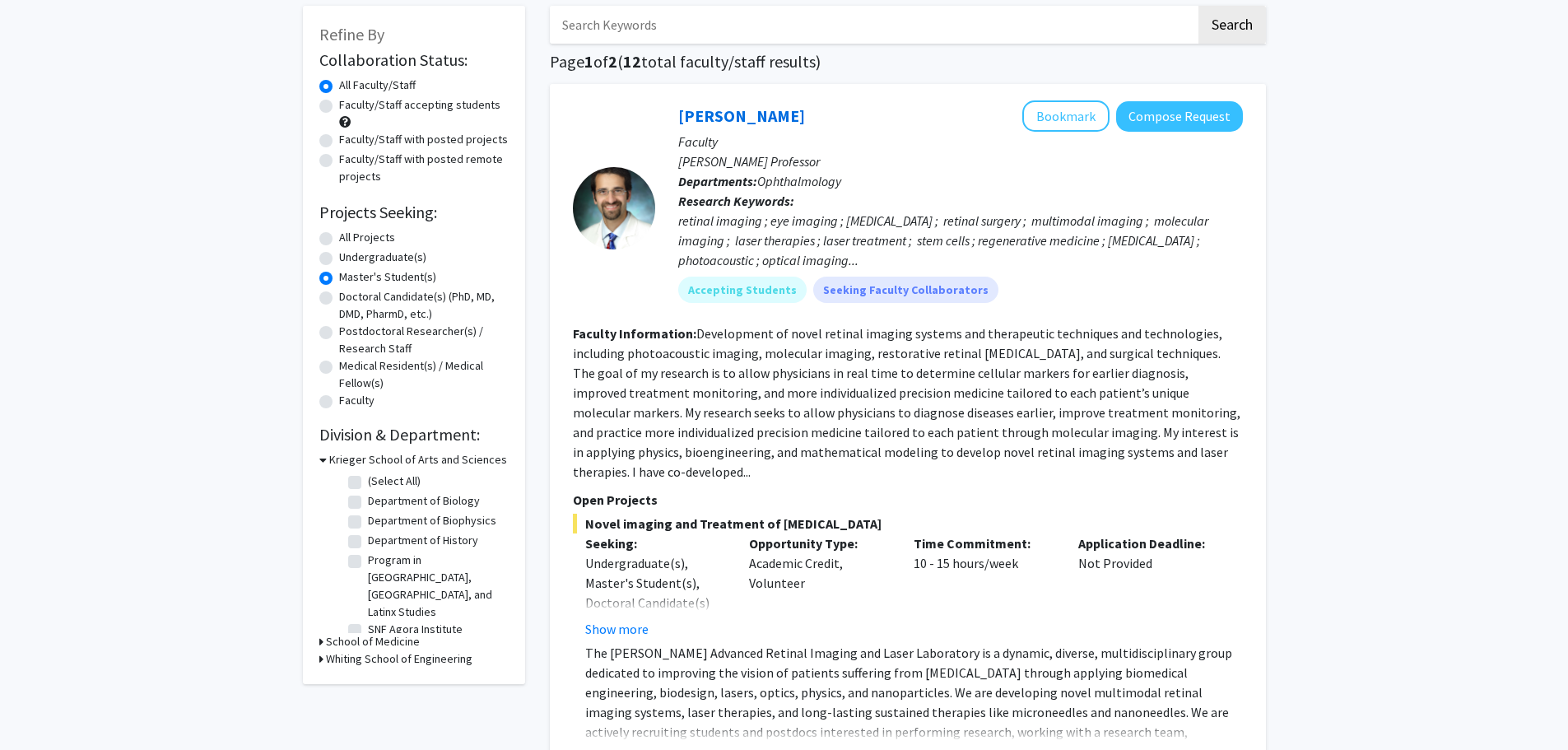
click at [343, 462] on h3 "Krieger School of Arts and Sciences" at bounding box center [418, 459] width 178 height 17
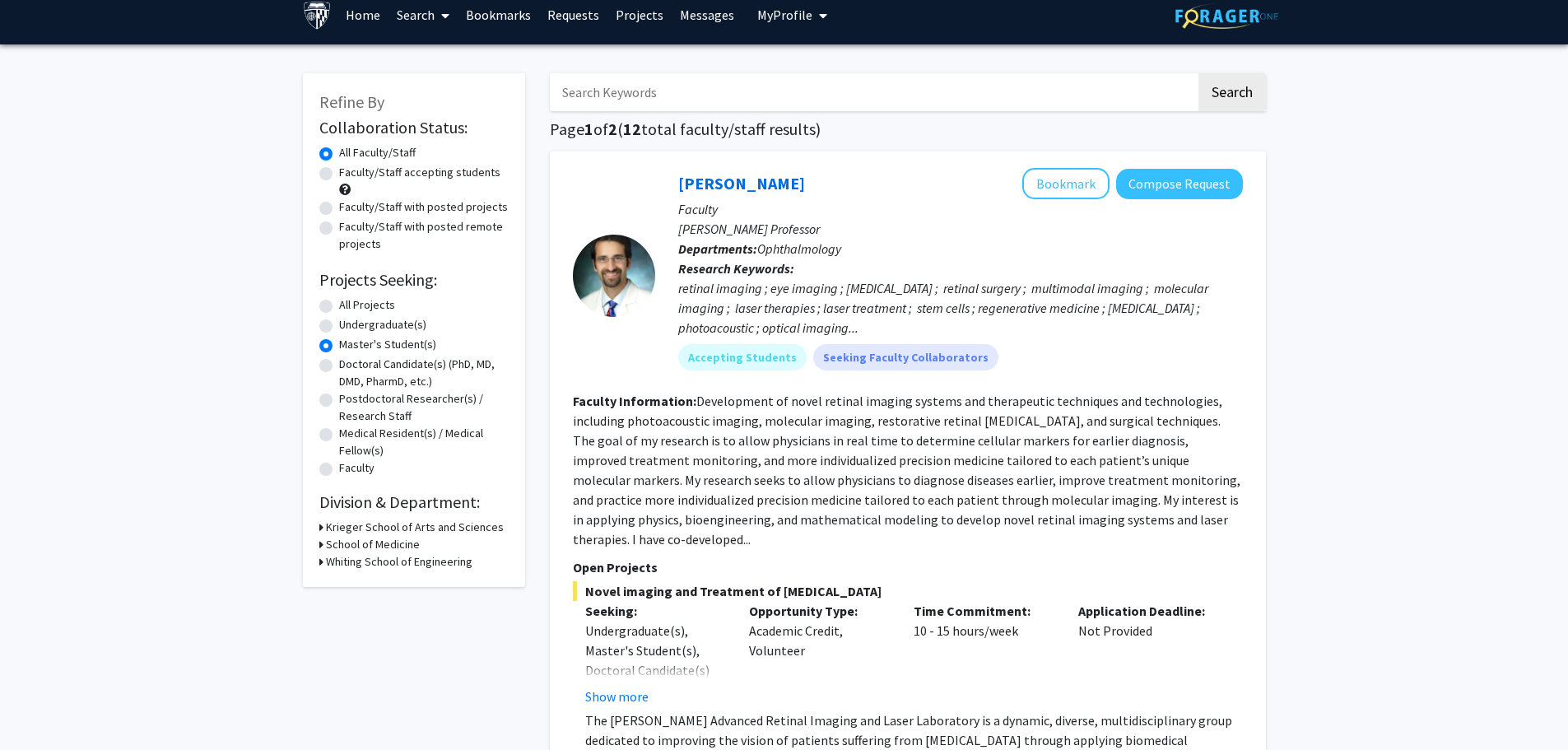
scroll to position [0, 0]
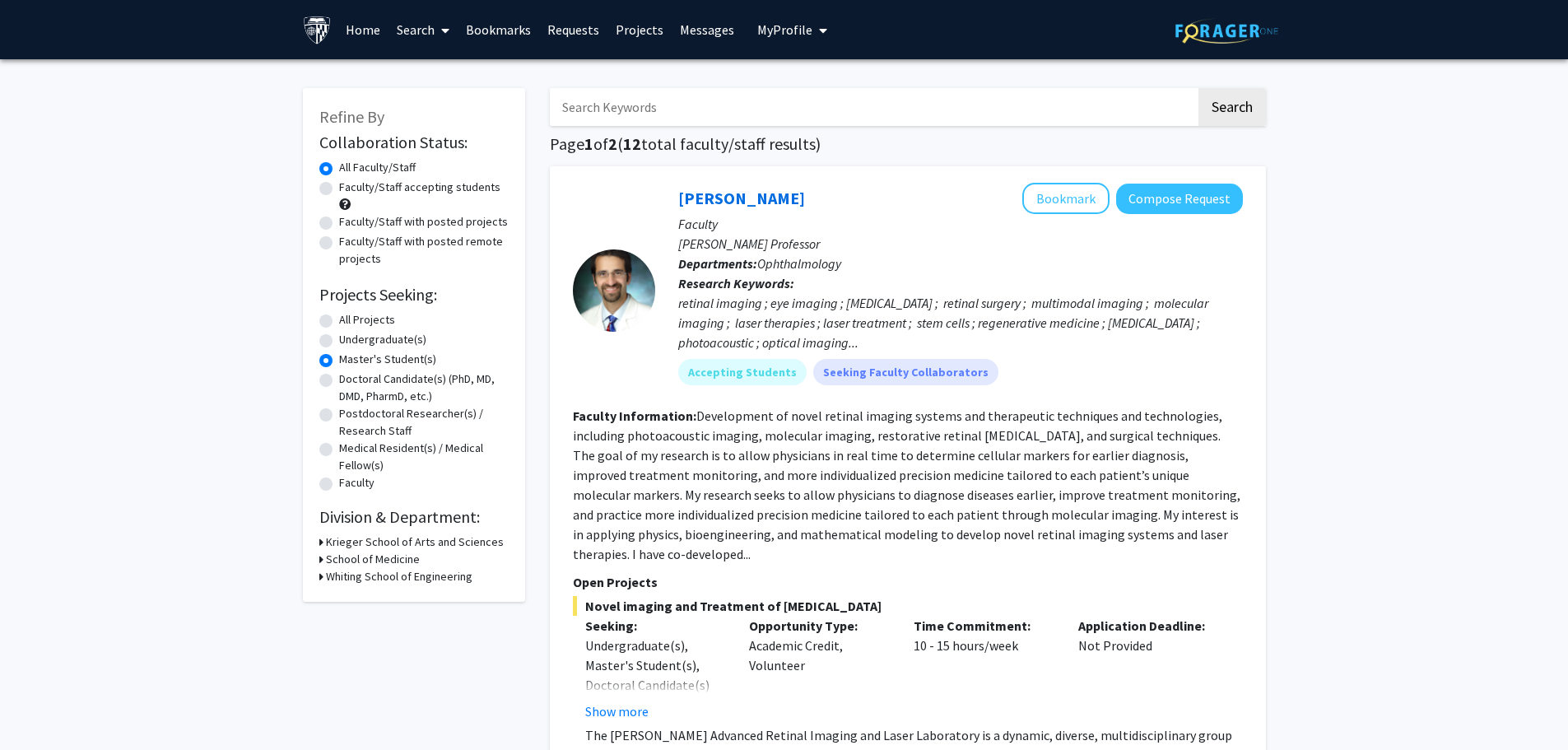
click at [457, 456] on label "Medical Resident(s) / Medical Fellow(s)" at bounding box center [424, 456] width 170 height 35
click at [350, 450] on input "Medical Resident(s) / Medical Fellow(s)" at bounding box center [344, 445] width 11 height 11
radio input "true"
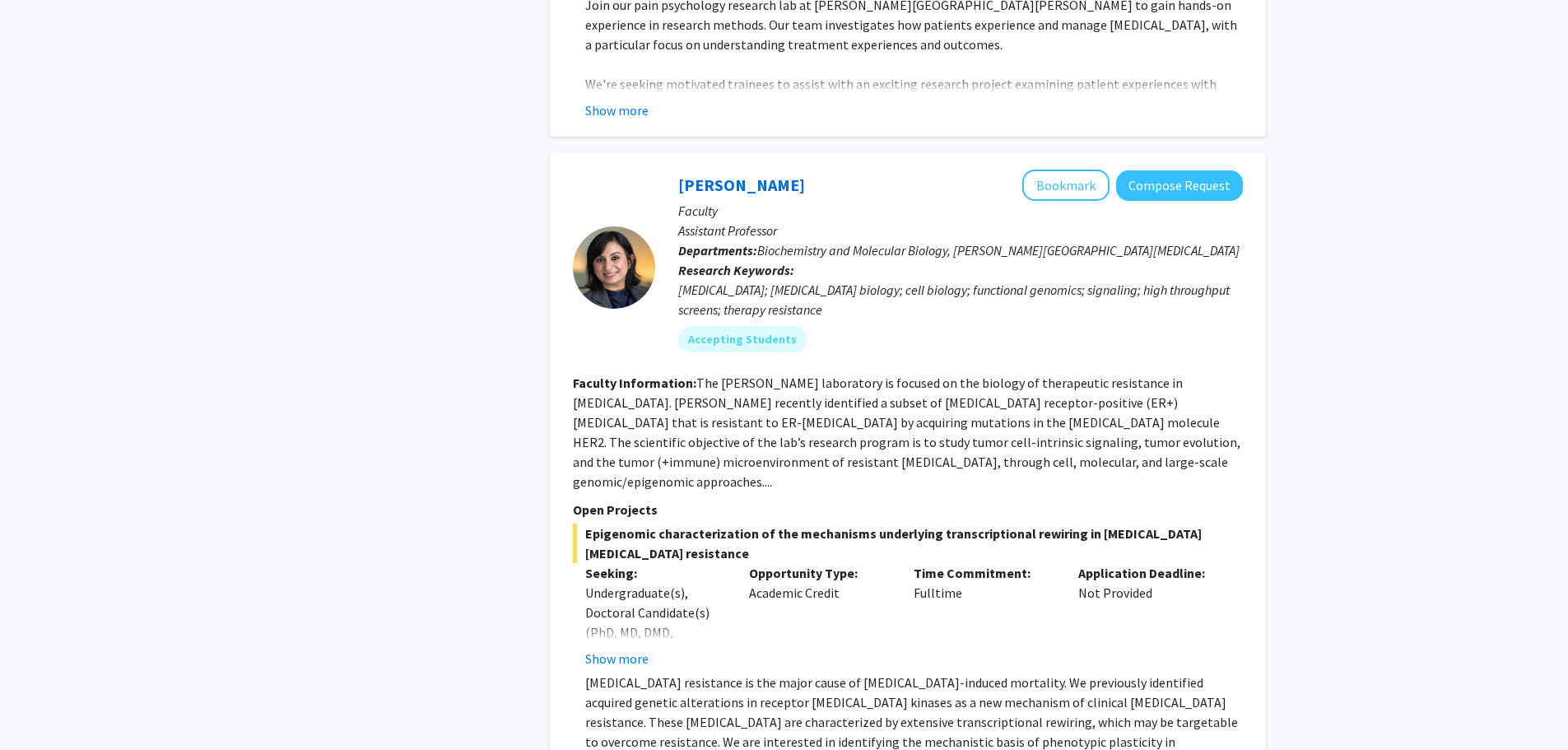
scroll to position [741, 0]
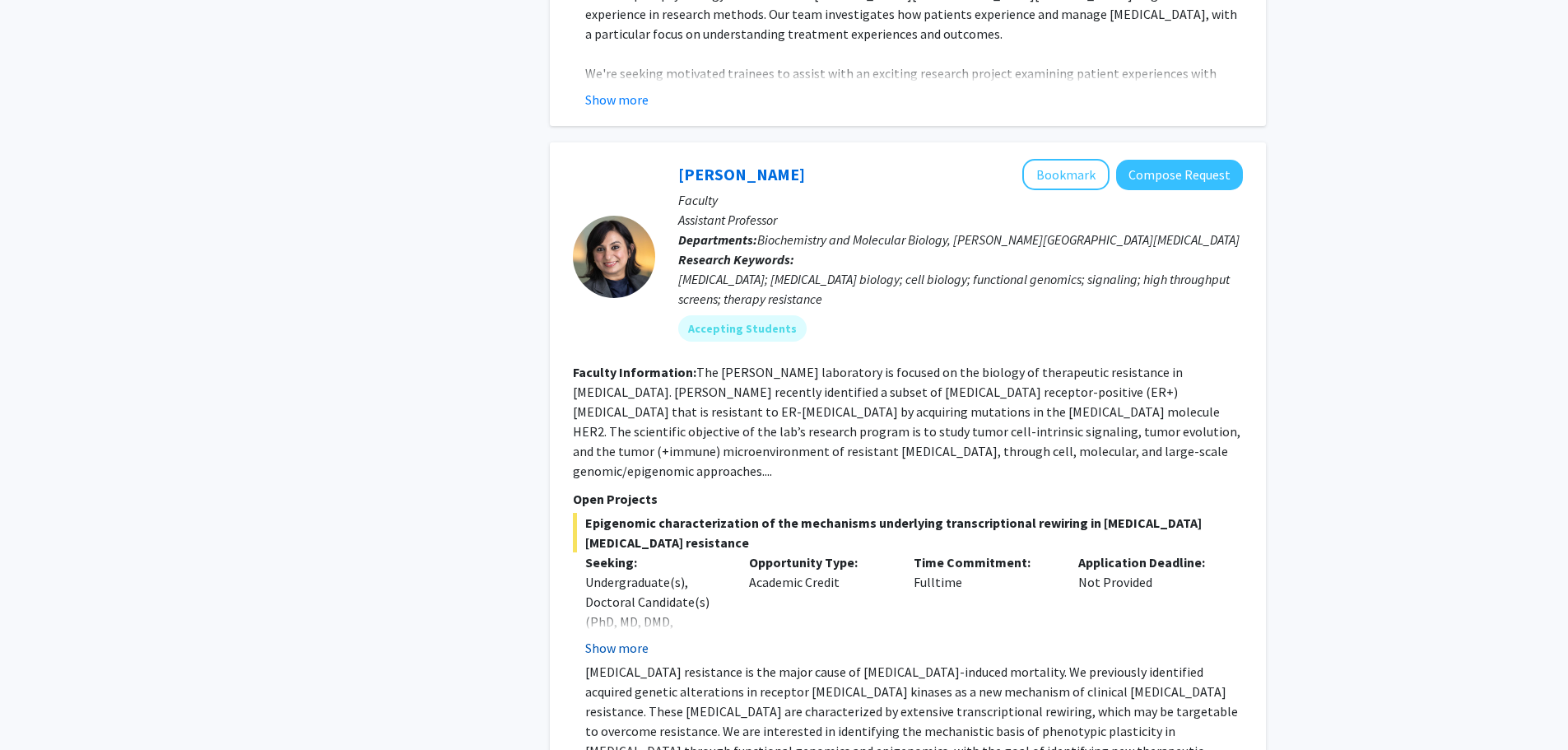
click at [620, 638] on button "Show more" at bounding box center [617, 648] width 63 height 20
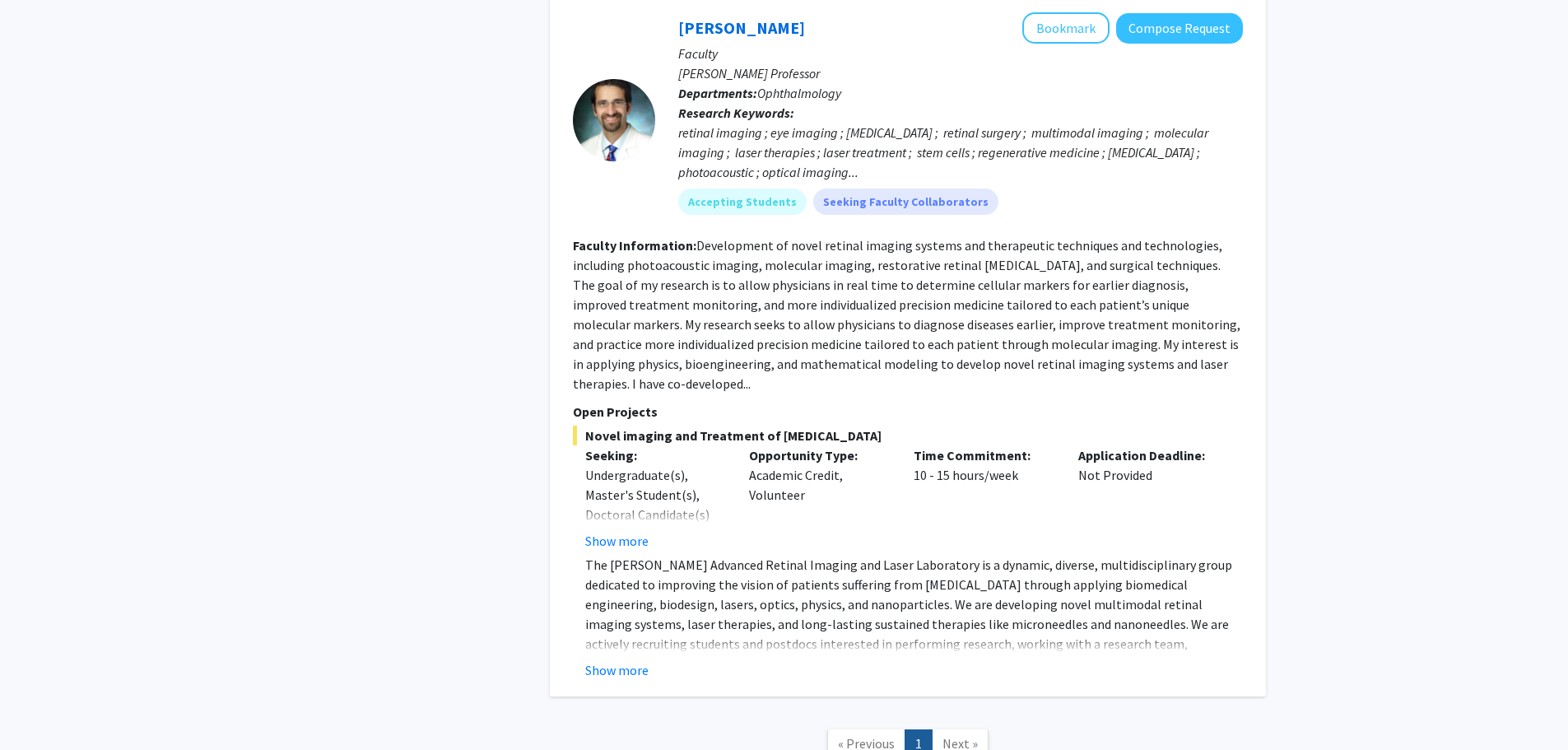
scroll to position [2609, 0]
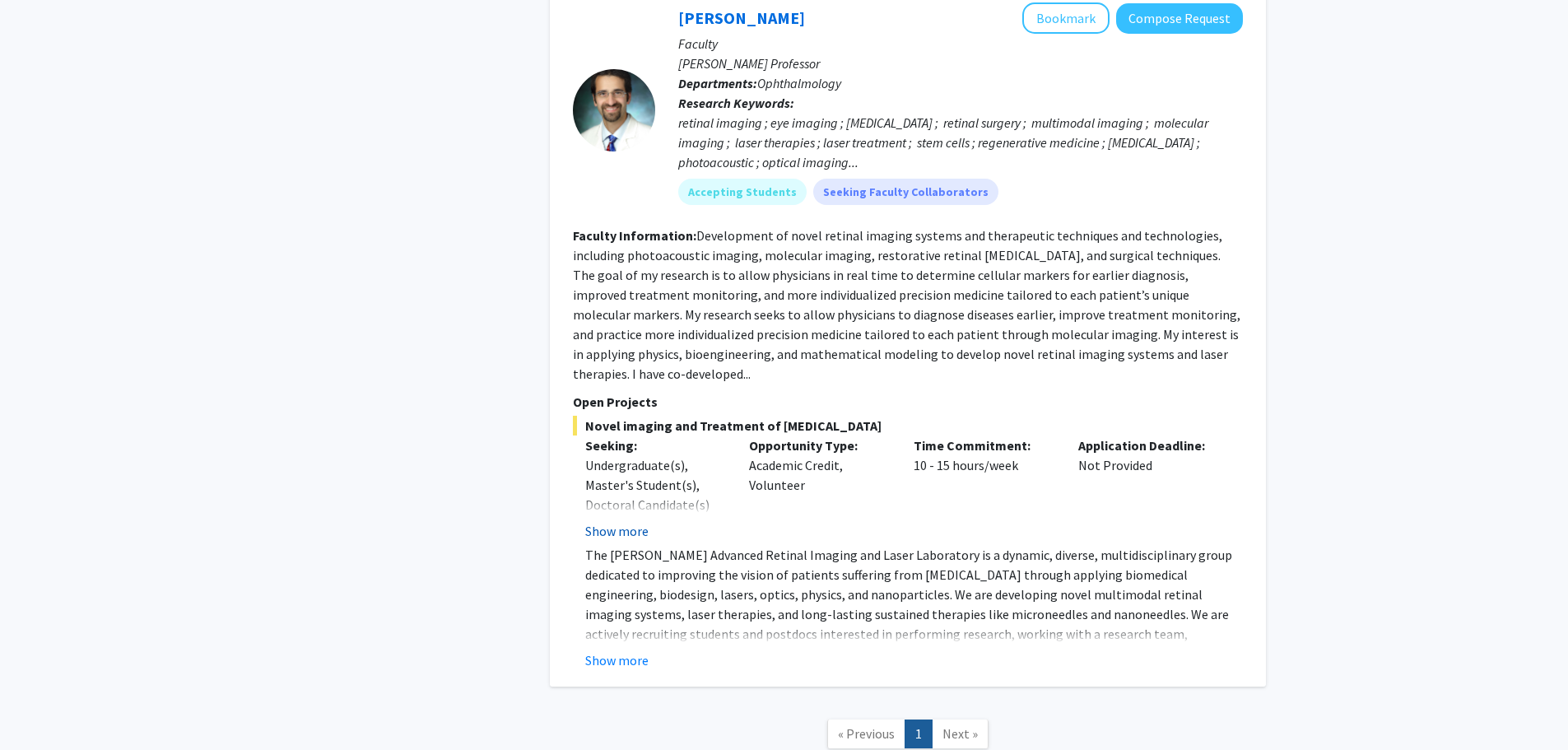
click at [610, 521] on button "Show more" at bounding box center [617, 531] width 63 height 20
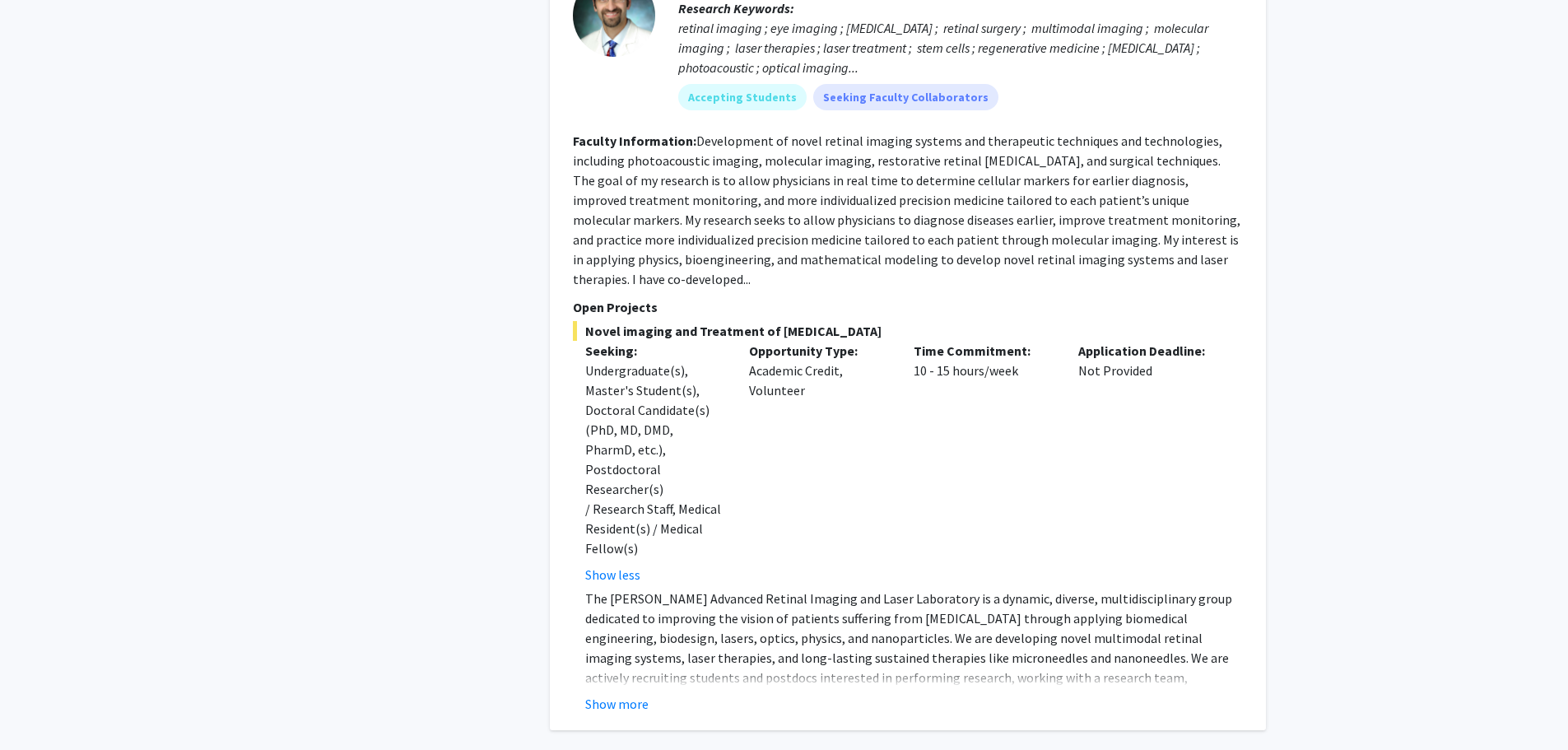
scroll to position [2707, 0]
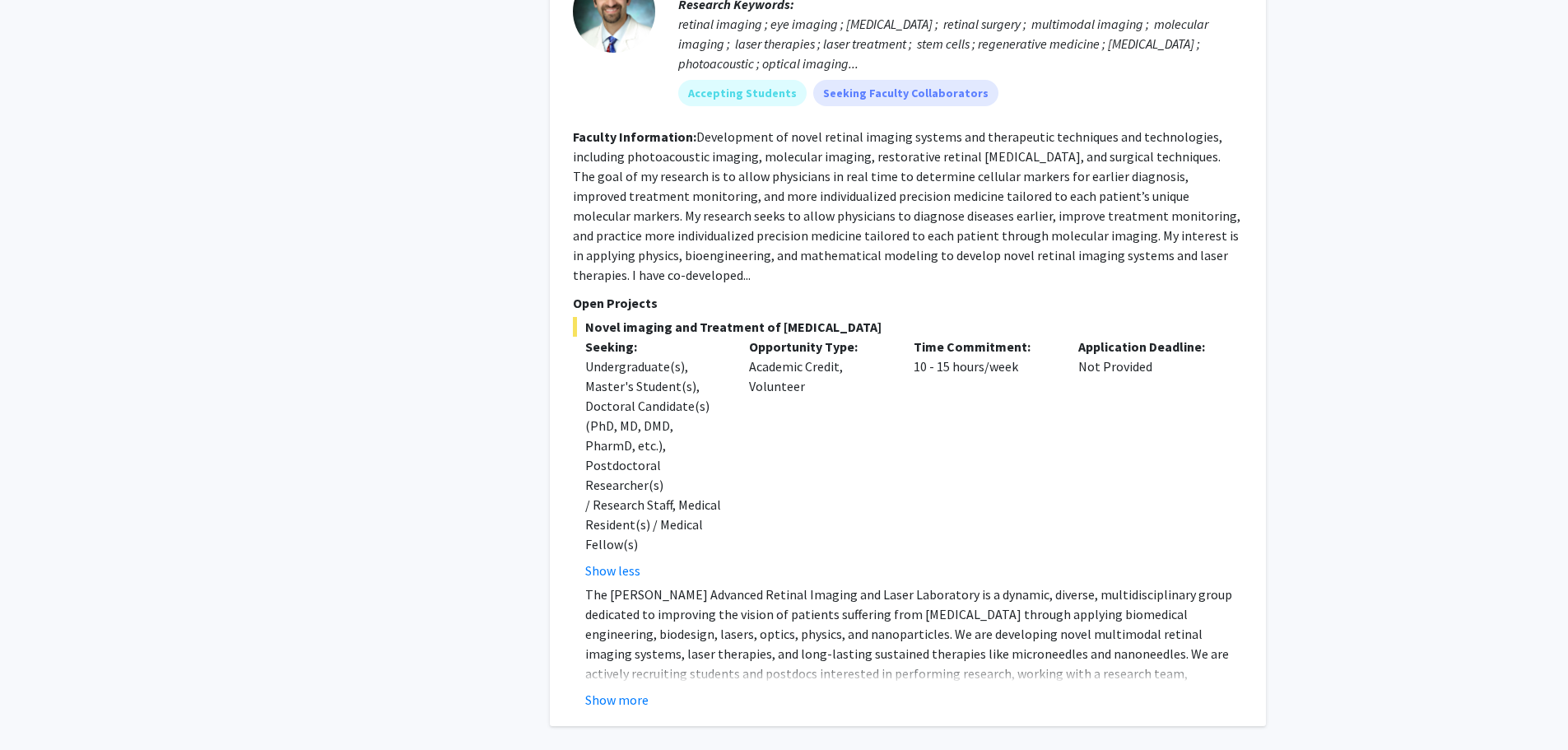
click at [619, 690] on button "Show more" at bounding box center [617, 699] width 63 height 20
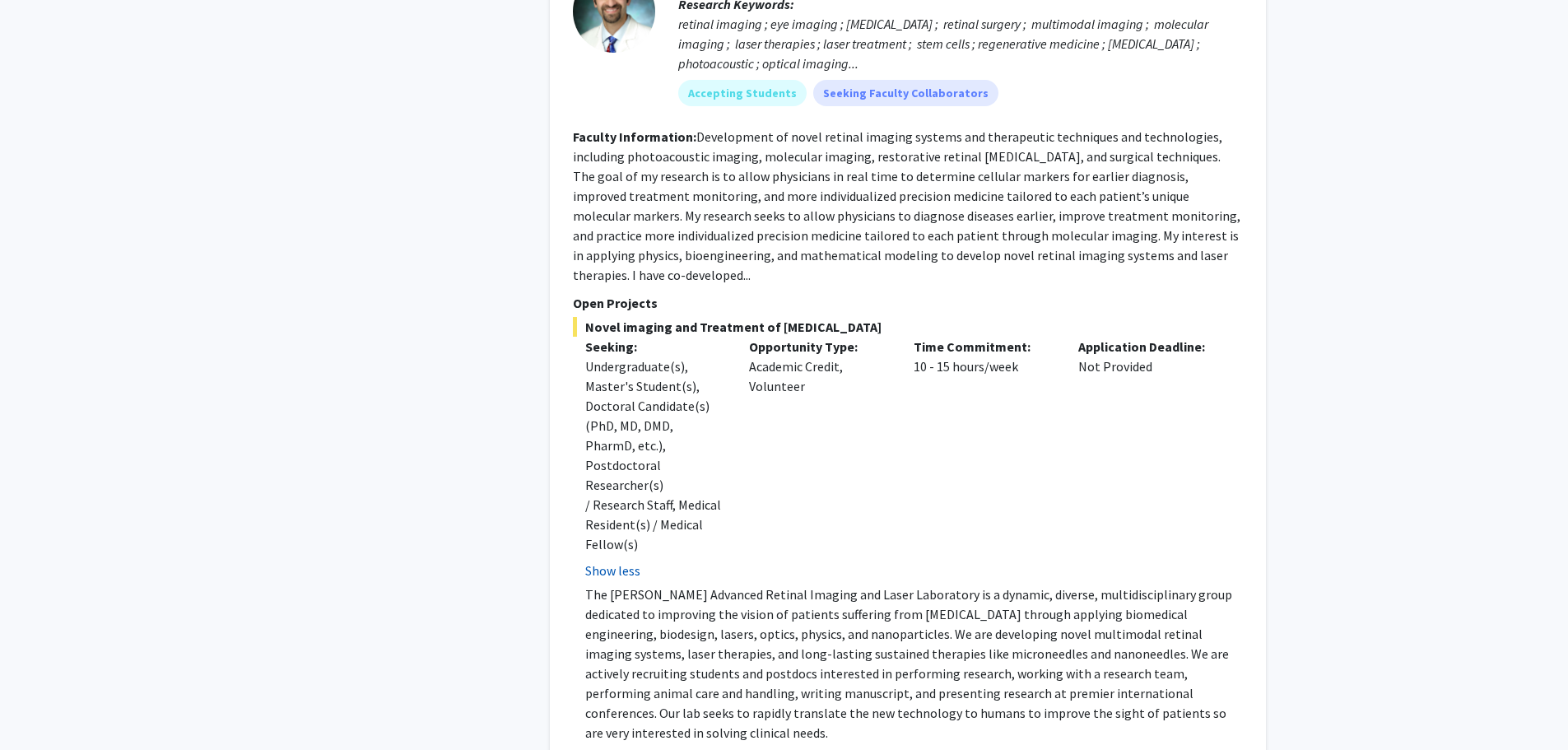
click at [627, 560] on button "Show less" at bounding box center [613, 570] width 55 height 20
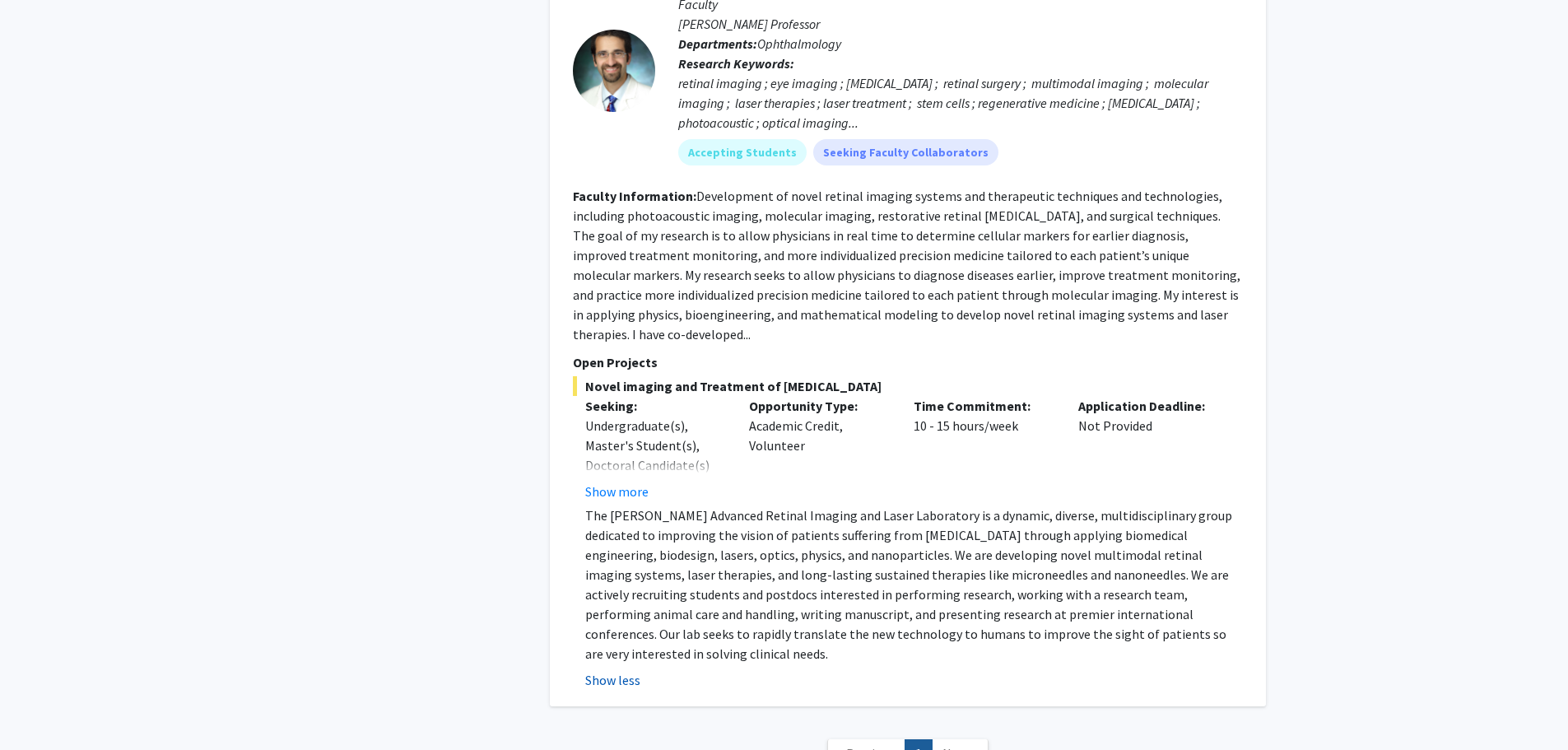
click at [615, 670] on button "Show less" at bounding box center [613, 680] width 55 height 20
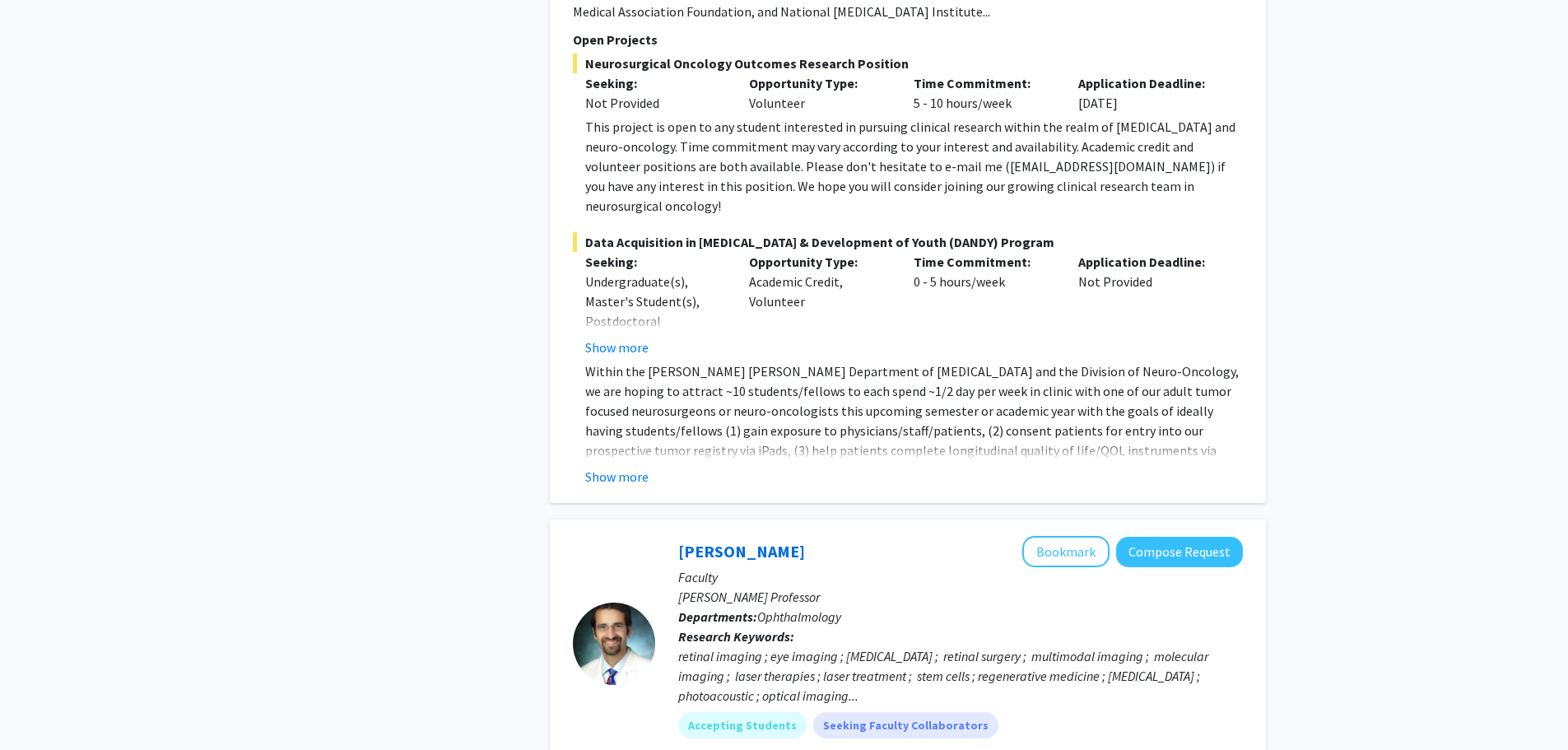
scroll to position [2032, 0]
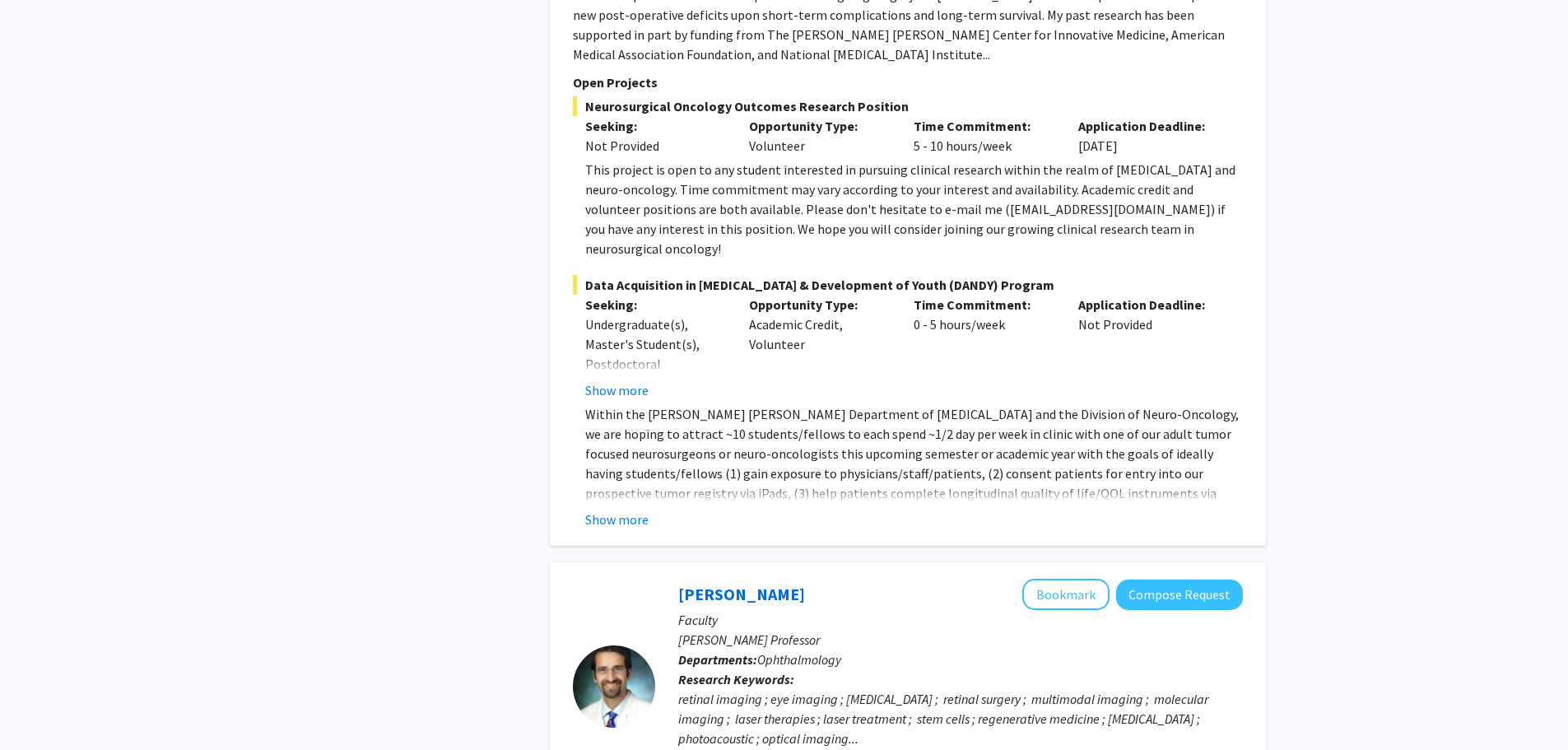
click at [621, 314] on fg-read-more "Undergraduate(s), Master's Student(s), Postdoctoral Researcher(s) / Research St…" at bounding box center [655, 357] width 140 height 85
click at [621, 380] on button "Show more" at bounding box center [617, 390] width 63 height 20
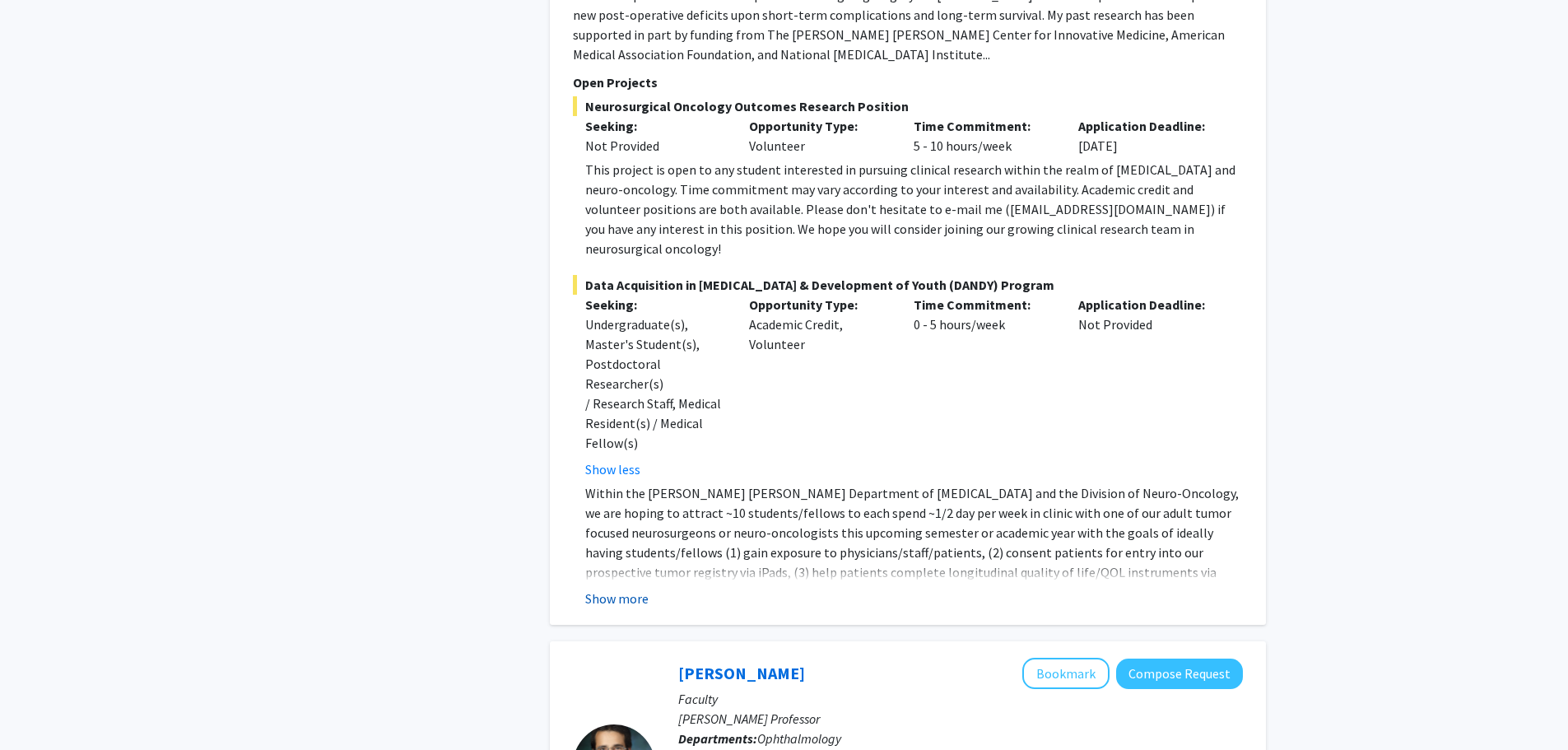
click at [618, 588] on button "Show more" at bounding box center [617, 598] width 63 height 20
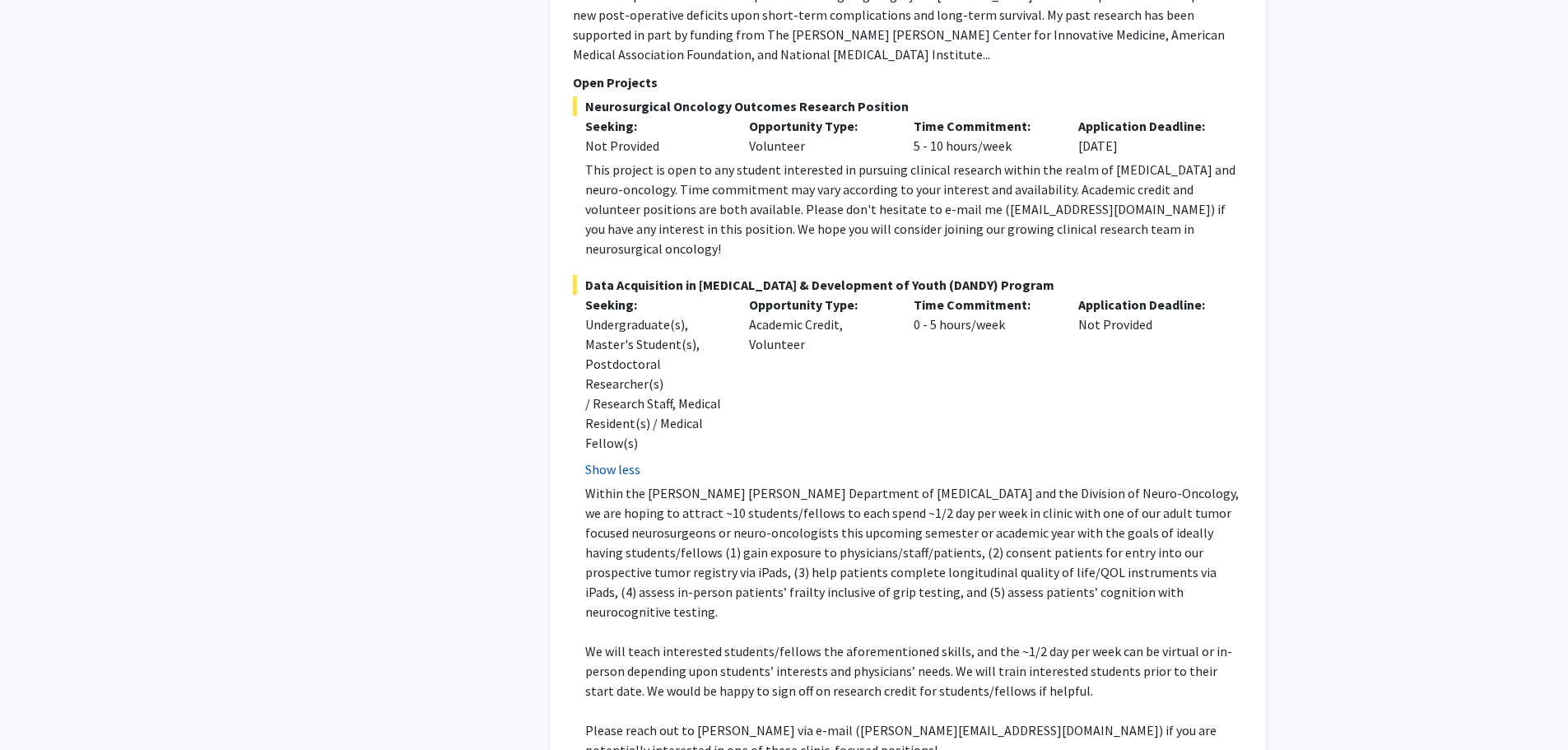
click at [625, 459] on button "Show less" at bounding box center [613, 469] width 55 height 20
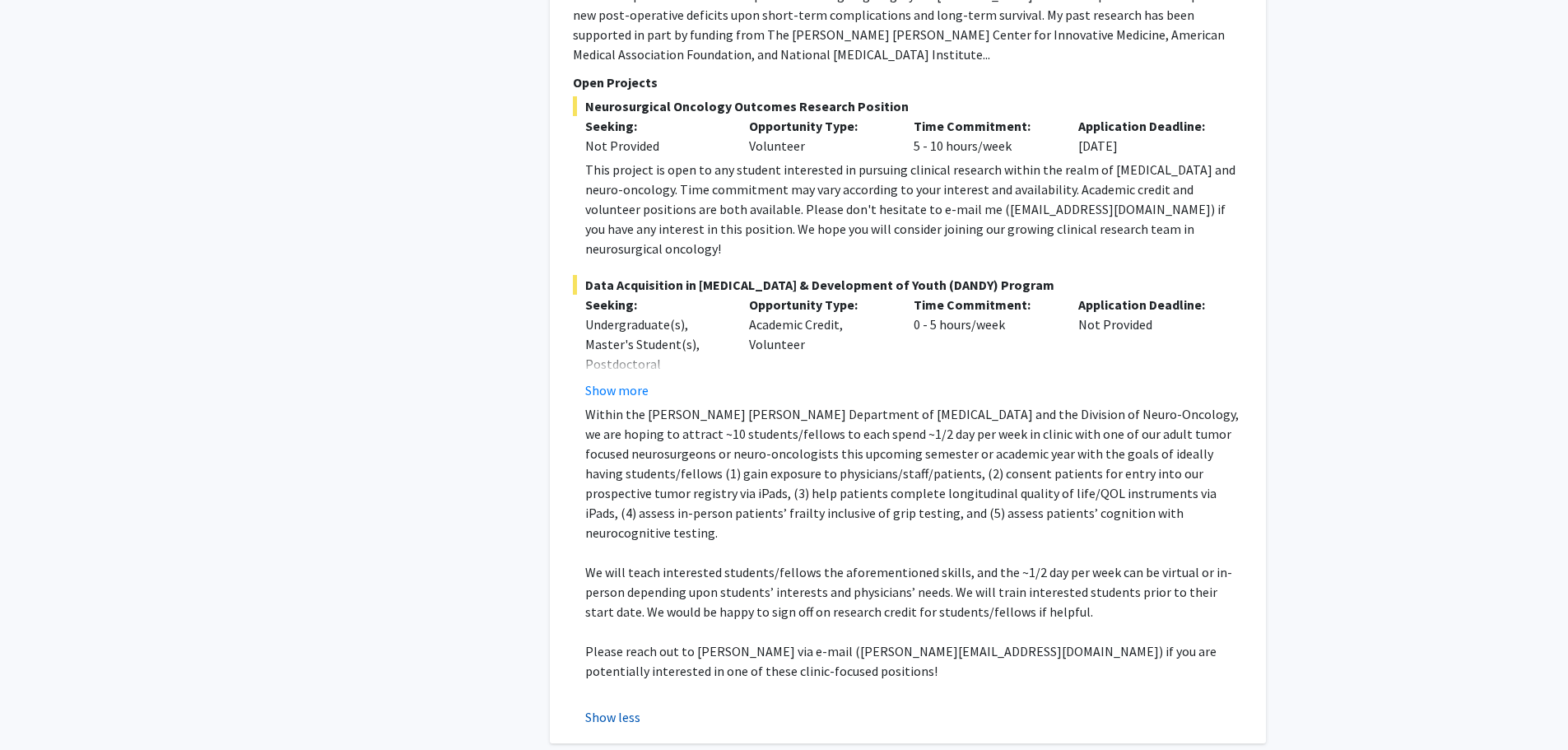
click at [620, 707] on button "Show less" at bounding box center [613, 717] width 55 height 20
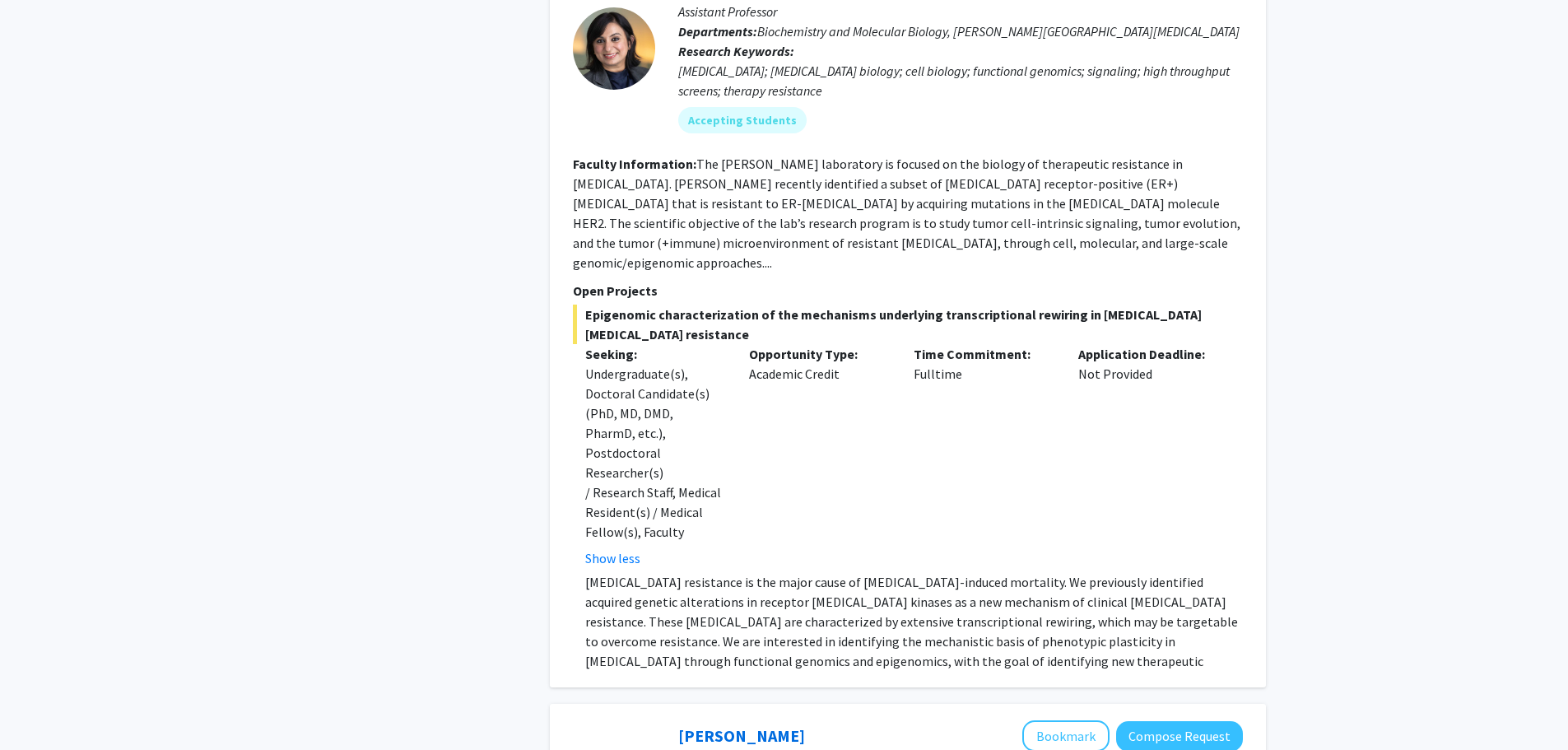
scroll to position [880, 0]
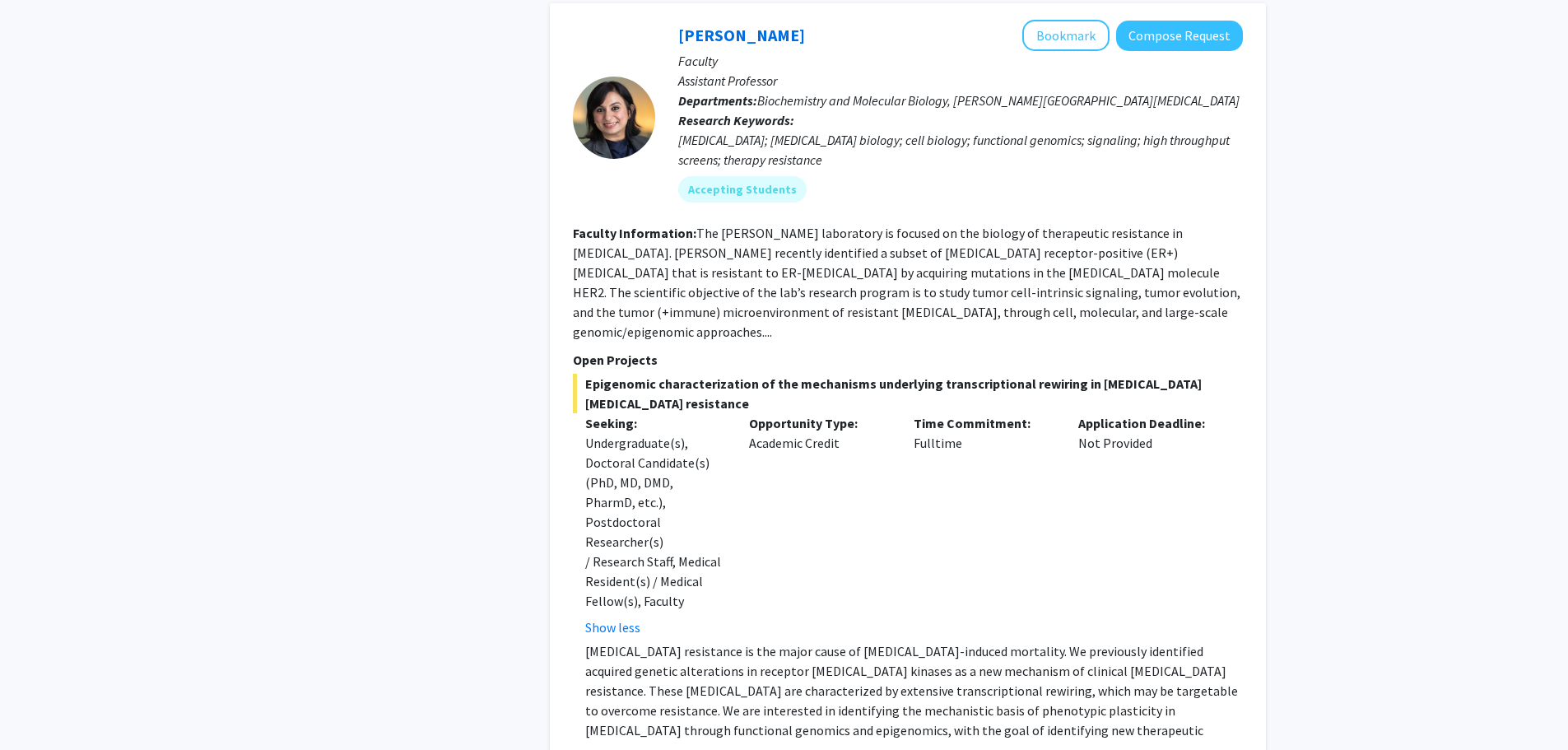
click at [603, 555] on fg-read-more "Undergraduate(s), Doctoral Candidate(s) (PhD, MD, DMD, PharmD, etc.), Postdocto…" at bounding box center [655, 535] width 140 height 204
click at [612, 617] on button "Show less" at bounding box center [613, 627] width 55 height 20
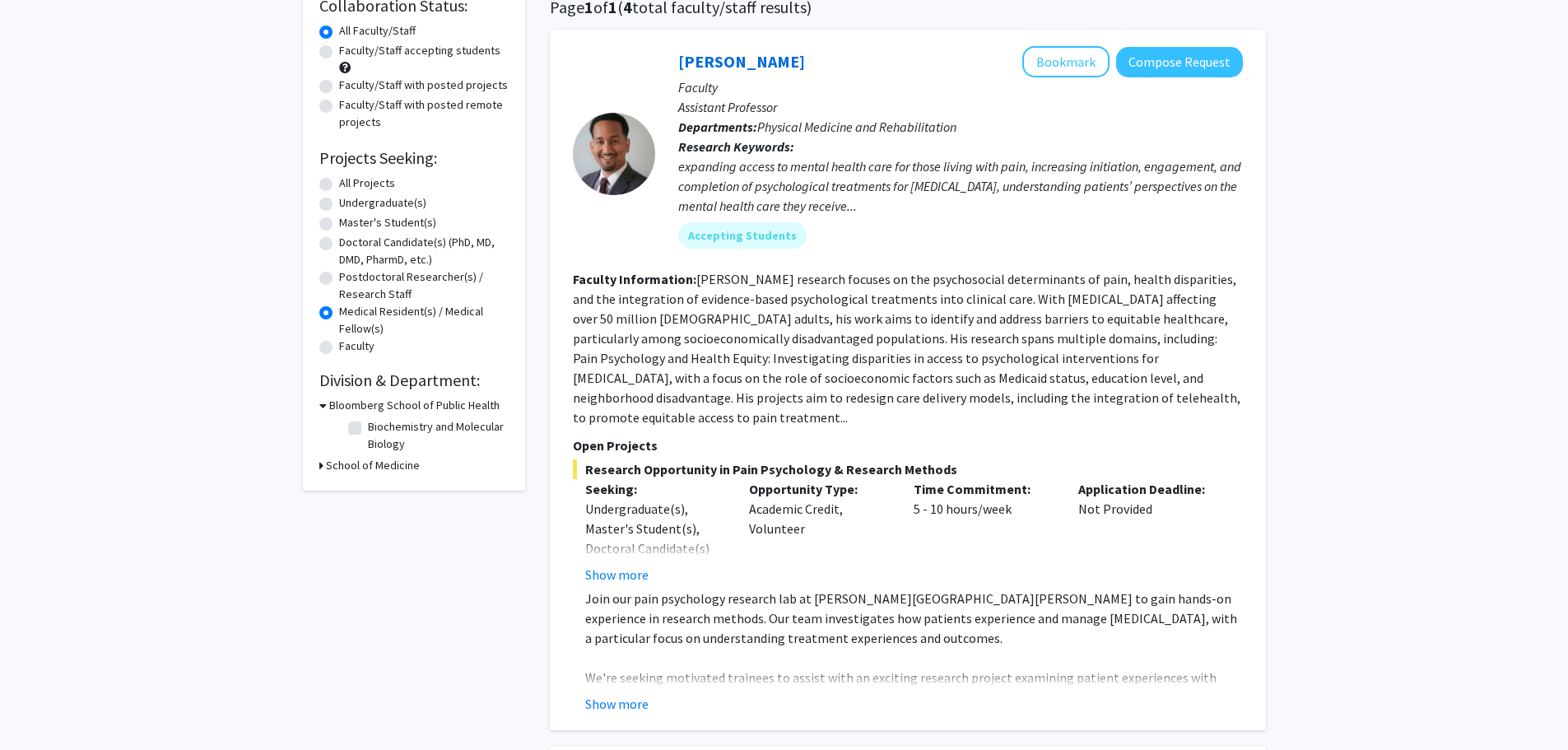
scroll to position [0, 0]
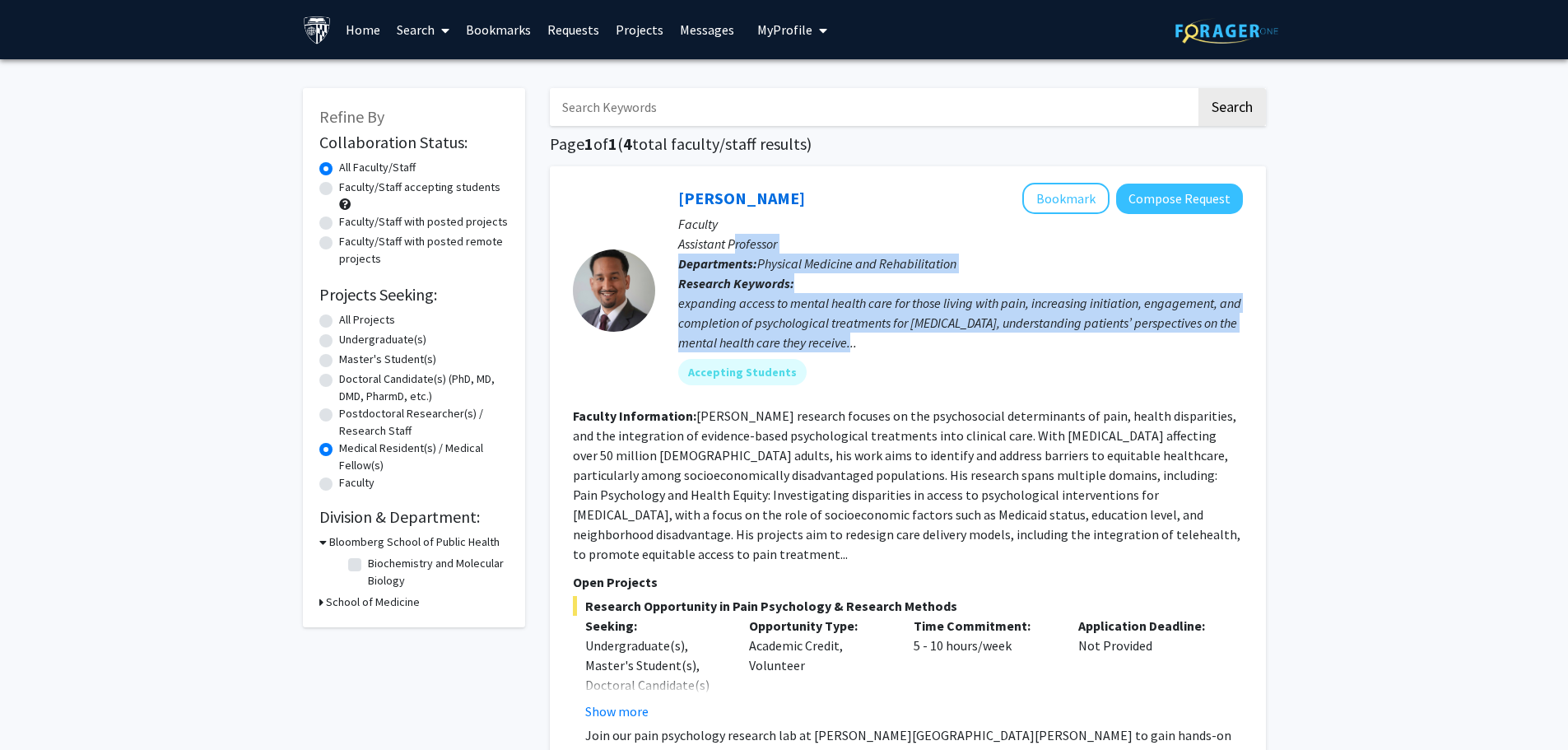
drag, startPoint x: 737, startPoint y: 248, endPoint x: 932, endPoint y: 361, distance: 225.4
click at [925, 352] on div "[PERSON_NAME] Bookmark Compose Request Faculty Assistant Professor Departments:…" at bounding box center [949, 289] width 588 height 214
click at [943, 393] on div "[PERSON_NAME] Bookmark Compose Request Faculty Assistant Professor Departments:…" at bounding box center [949, 289] width 588 height 214
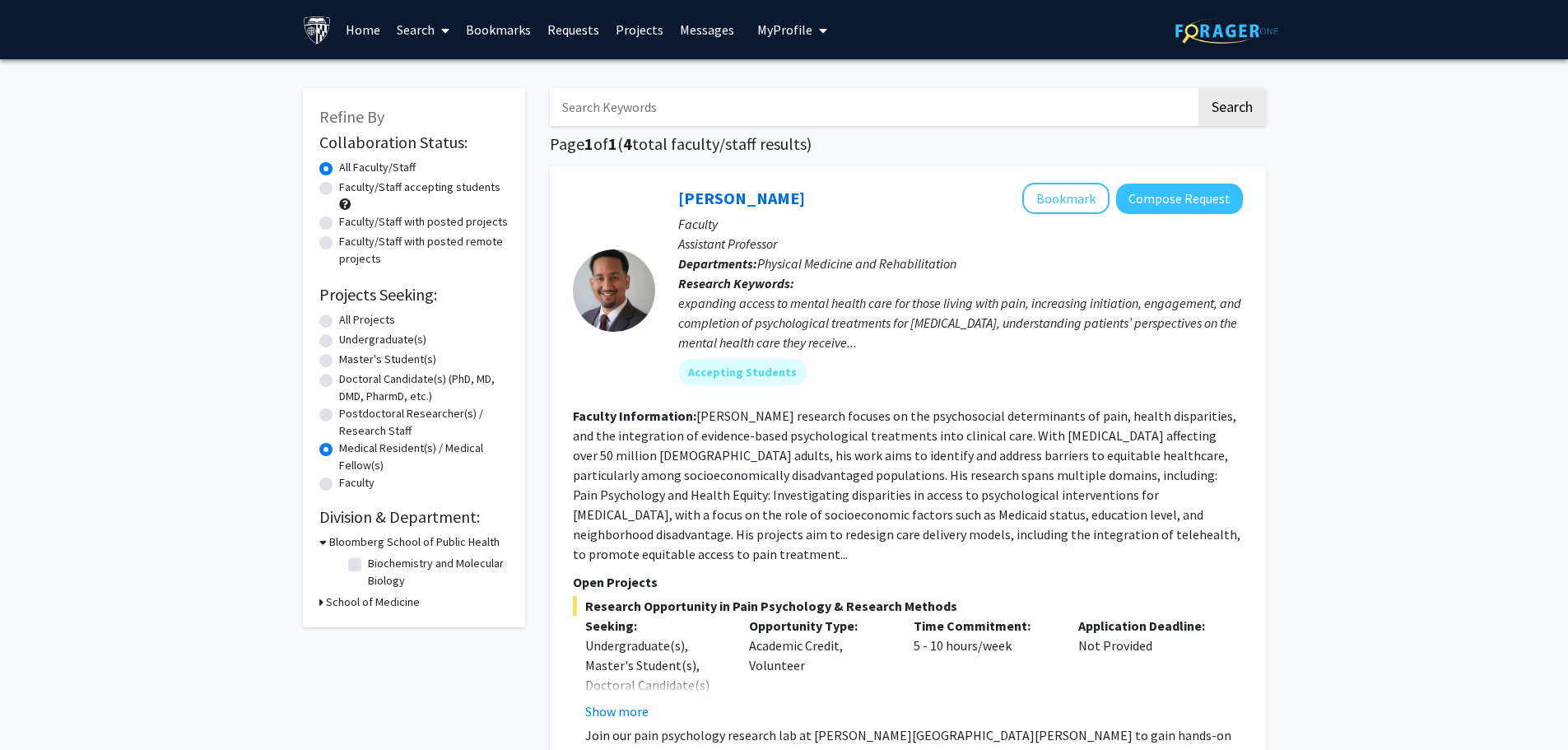
click at [904, 476] on fg-read-more "[PERSON_NAME] research focuses on the psychosocial determinants of pain, health…" at bounding box center [907, 485] width 667 height 155
drag, startPoint x: 569, startPoint y: 423, endPoint x: 1160, endPoint y: 583, distance: 612.3
click at [1160, 583] on div "[PERSON_NAME] Bookmark Compose Request Faculty Assistant Professor Departments:…" at bounding box center [908, 516] width 716 height 700
click at [1083, 488] on fg-read-more "[PERSON_NAME] research focuses on the psychosocial determinants of pain, health…" at bounding box center [907, 485] width 667 height 155
click at [1099, 572] on p "Open Projects" at bounding box center [908, 582] width 670 height 20
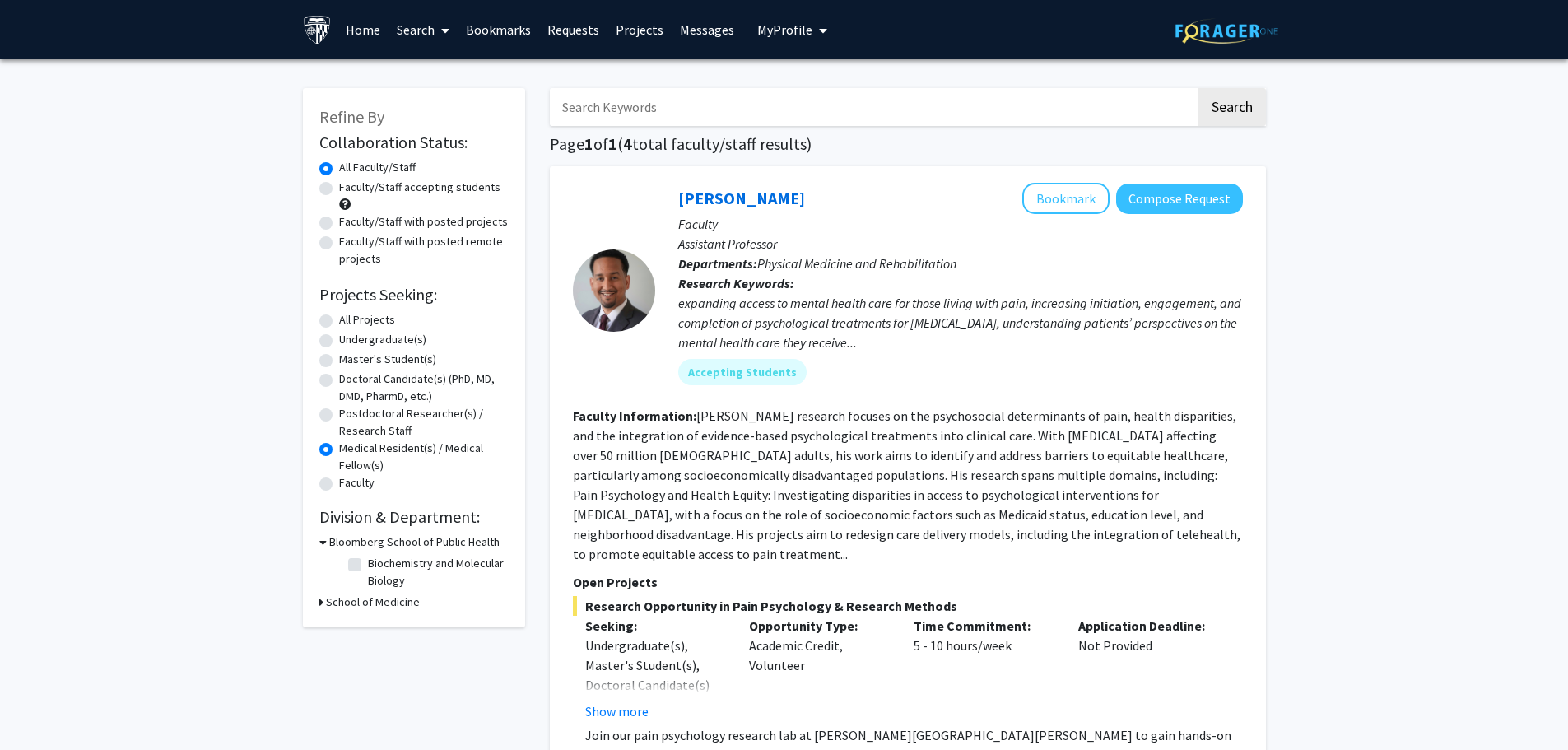
click at [315, 543] on div "Refine By Collaboration Status: Collaboration Status All Faculty/Staff Collabor…" at bounding box center [414, 358] width 222 height 539
click at [323, 543] on icon at bounding box center [323, 541] width 7 height 17
